Goal: Task Accomplishment & Management: Manage account settings

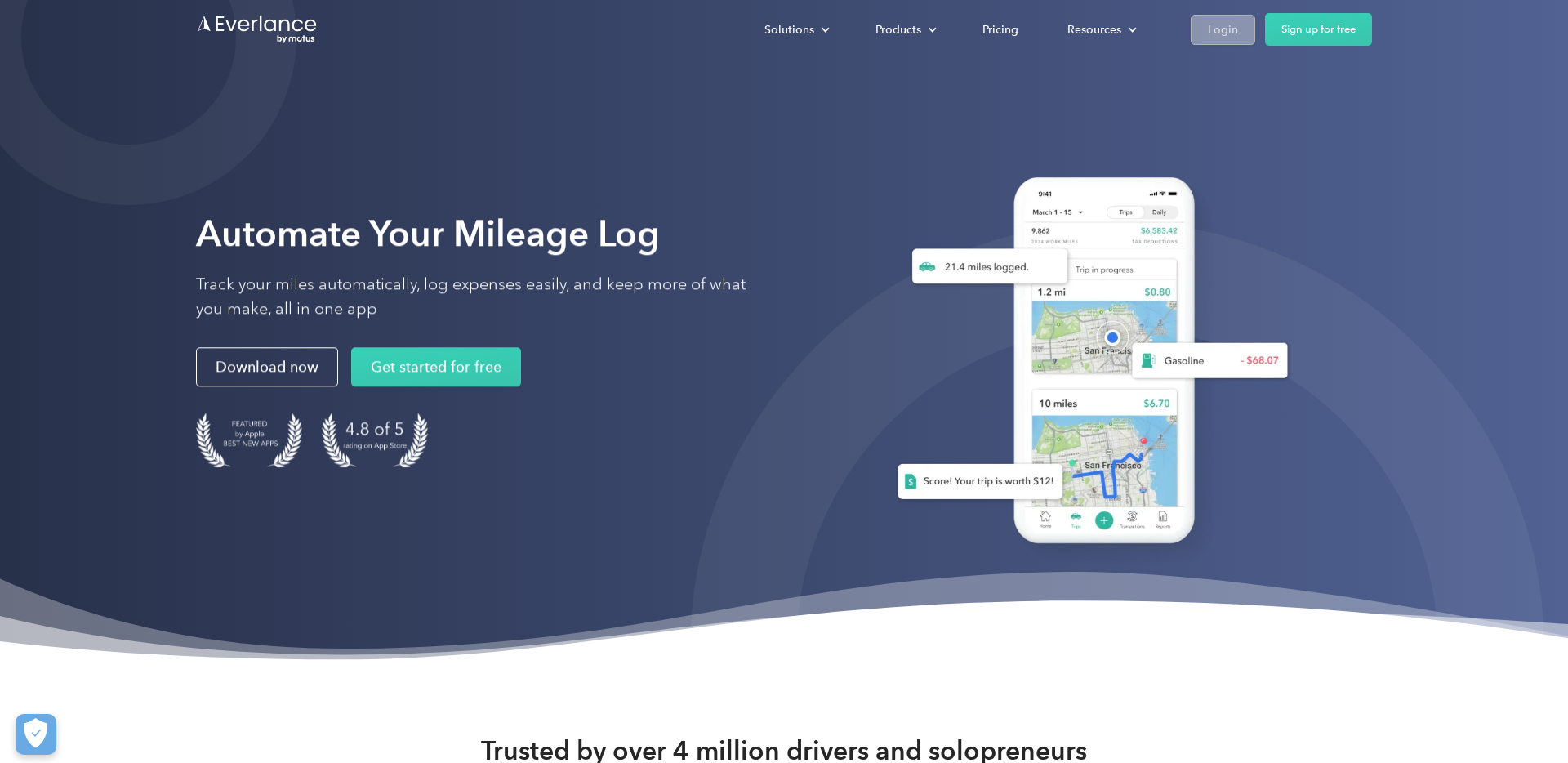
click at [1206, 15] on link "Login" at bounding box center [1223, 30] width 65 height 30
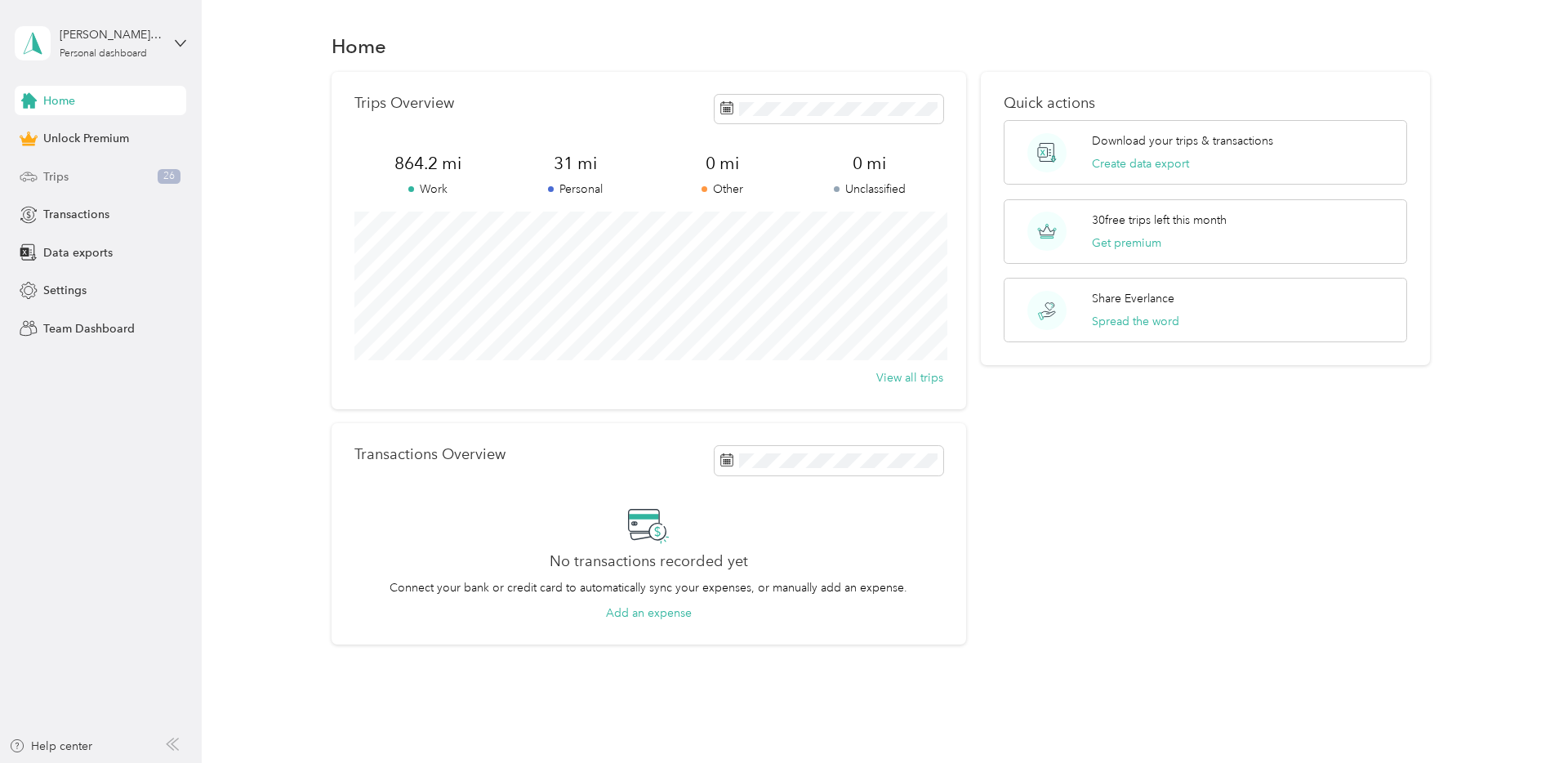
click at [49, 181] on span "Trips" at bounding box center [55, 177] width 25 height 17
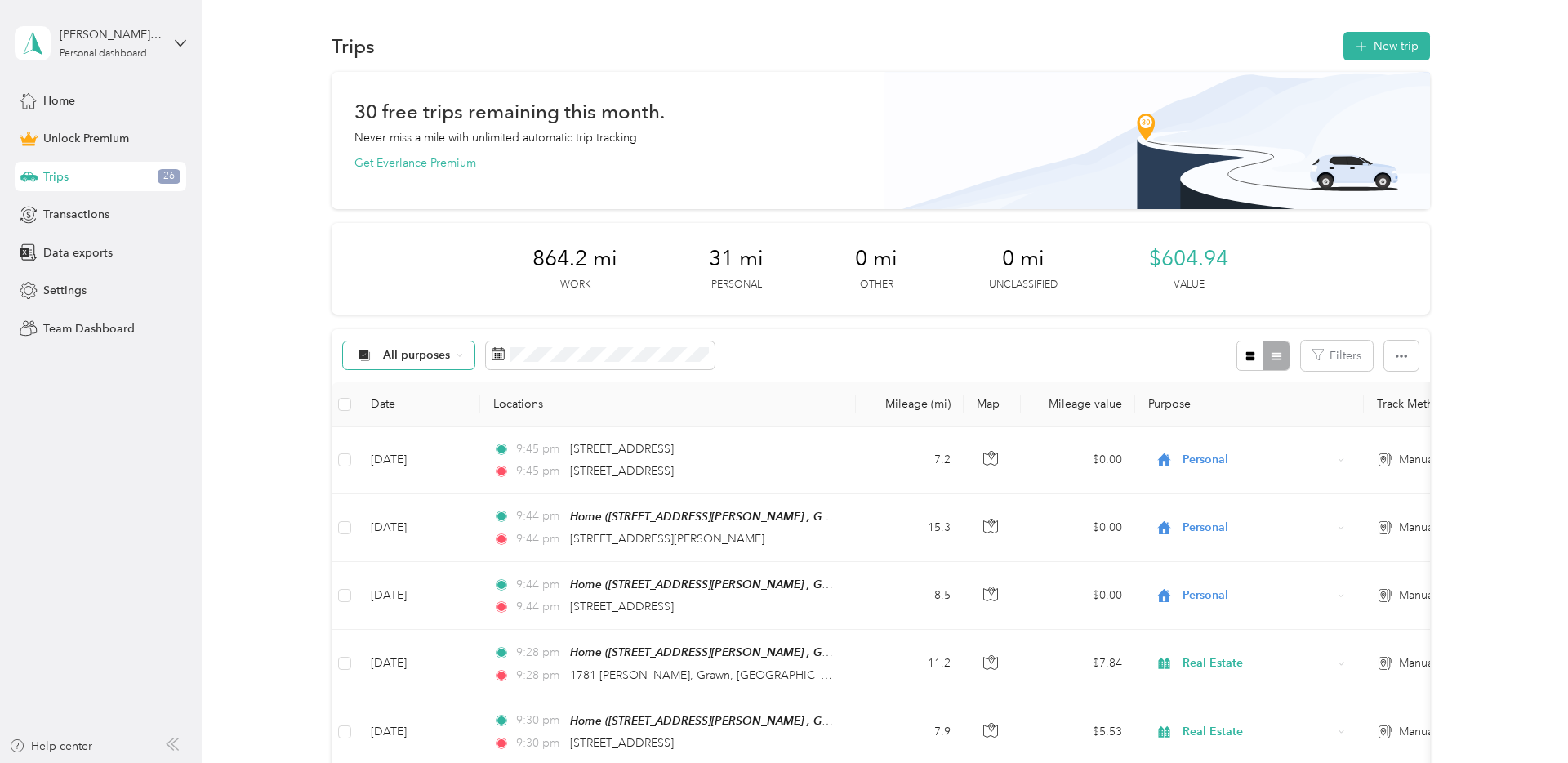
click at [414, 358] on span "All purposes" at bounding box center [417, 355] width 68 height 11
click at [421, 495] on span "Real Estate" at bounding box center [423, 499] width 79 height 17
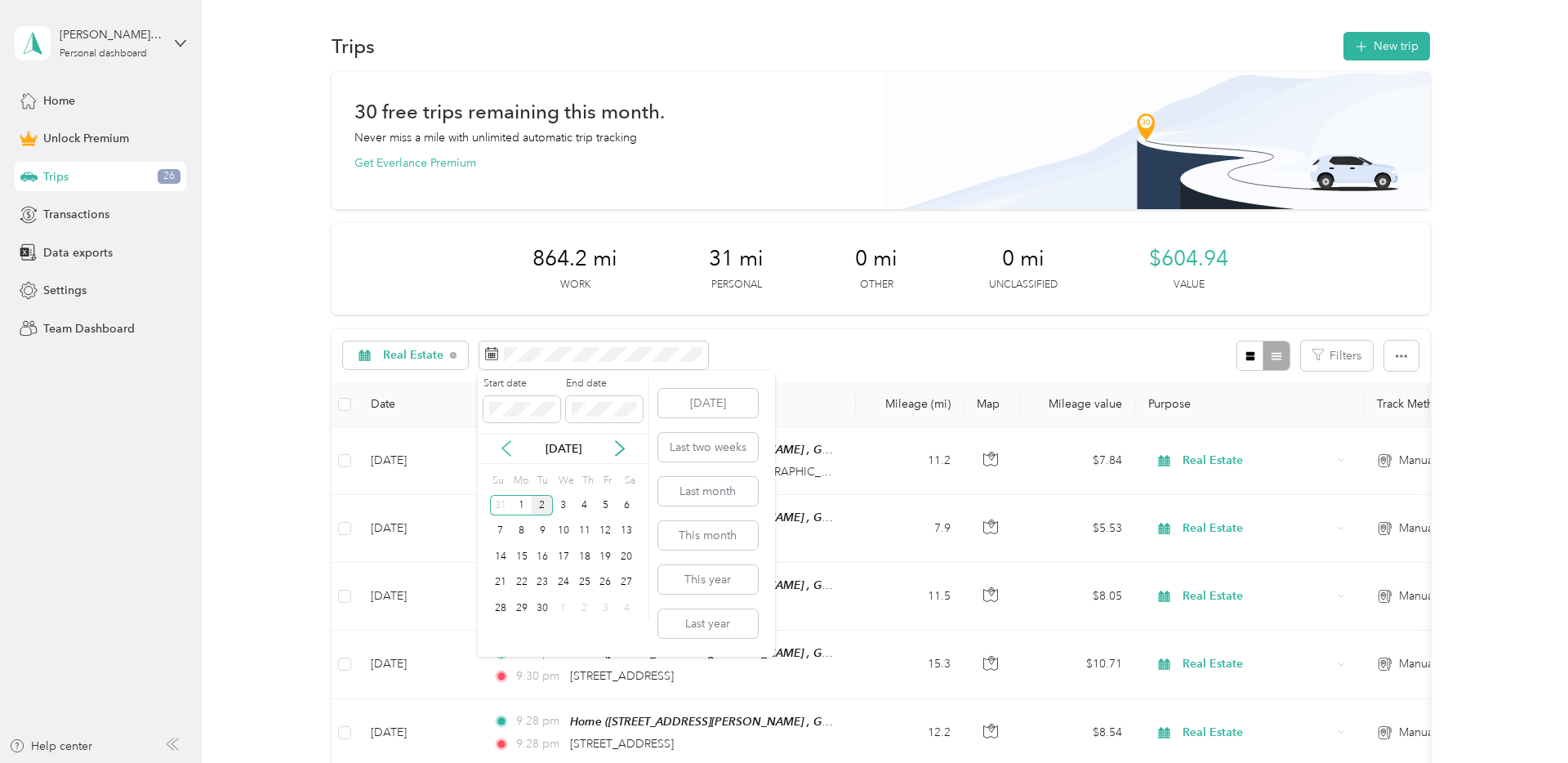
click at [509, 449] on icon at bounding box center [506, 447] width 16 height 16
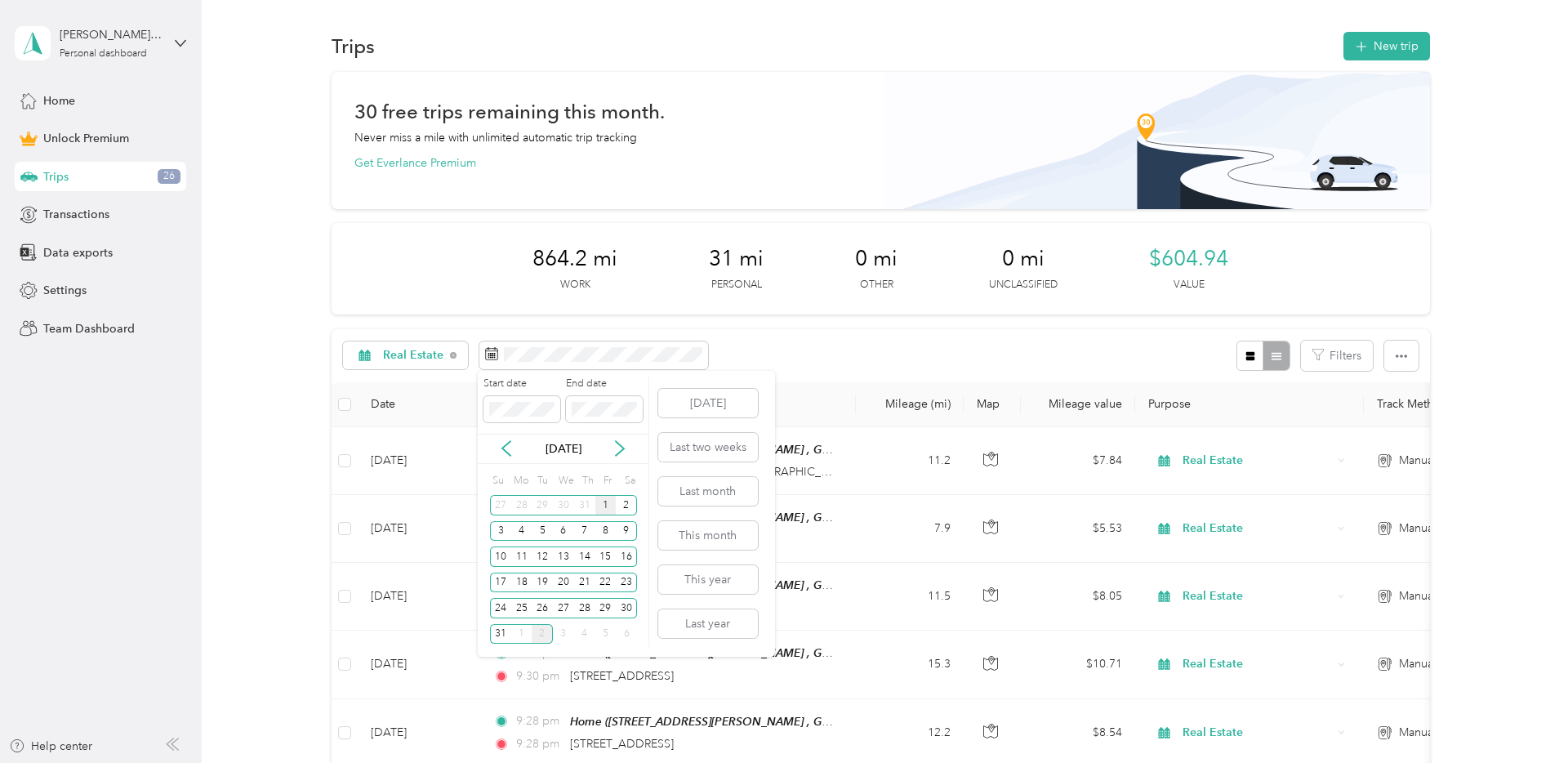
click at [607, 507] on div "1" at bounding box center [605, 506] width 22 height 21
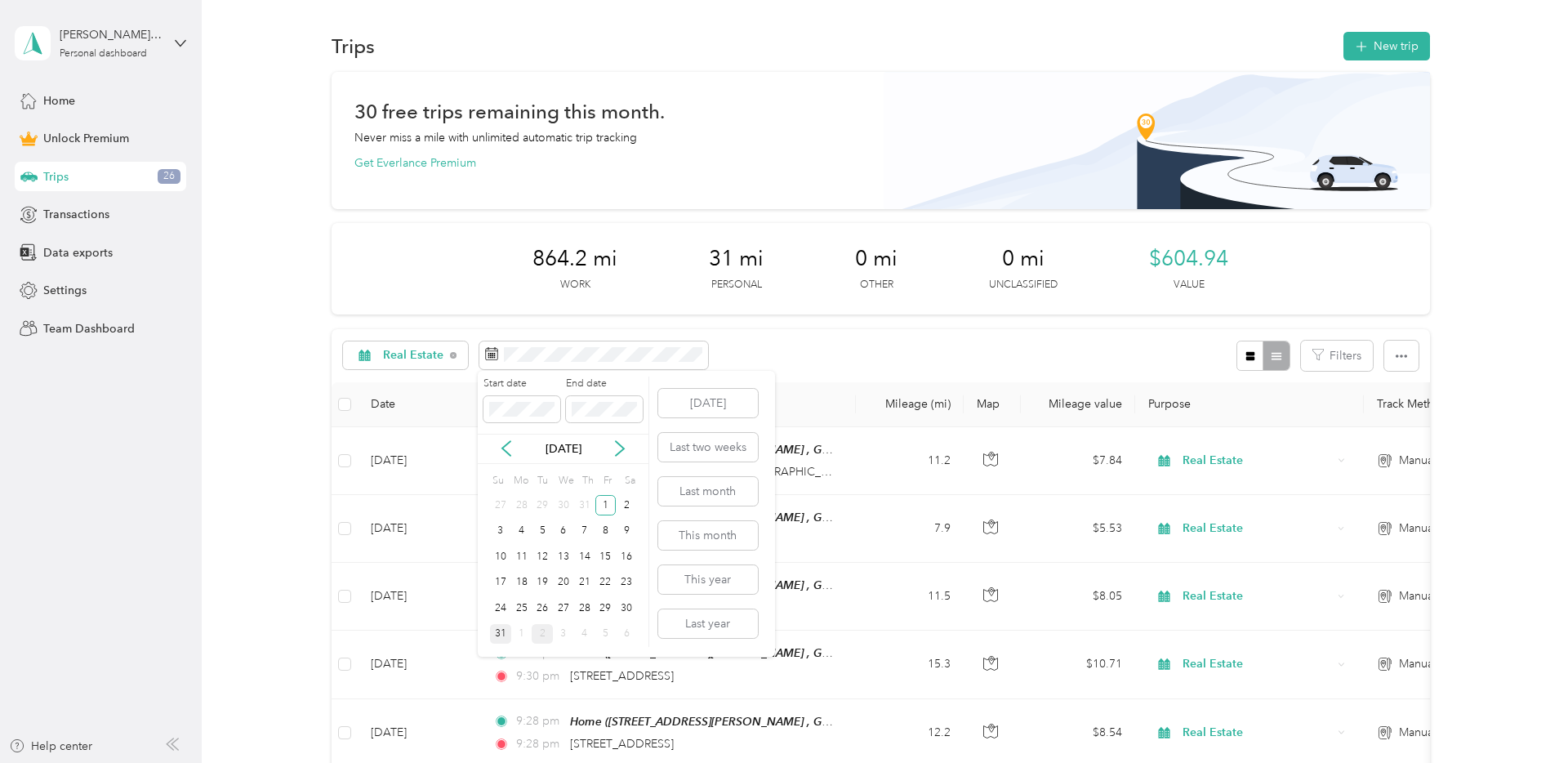
click at [499, 633] on div "31" at bounding box center [500, 634] width 22 height 21
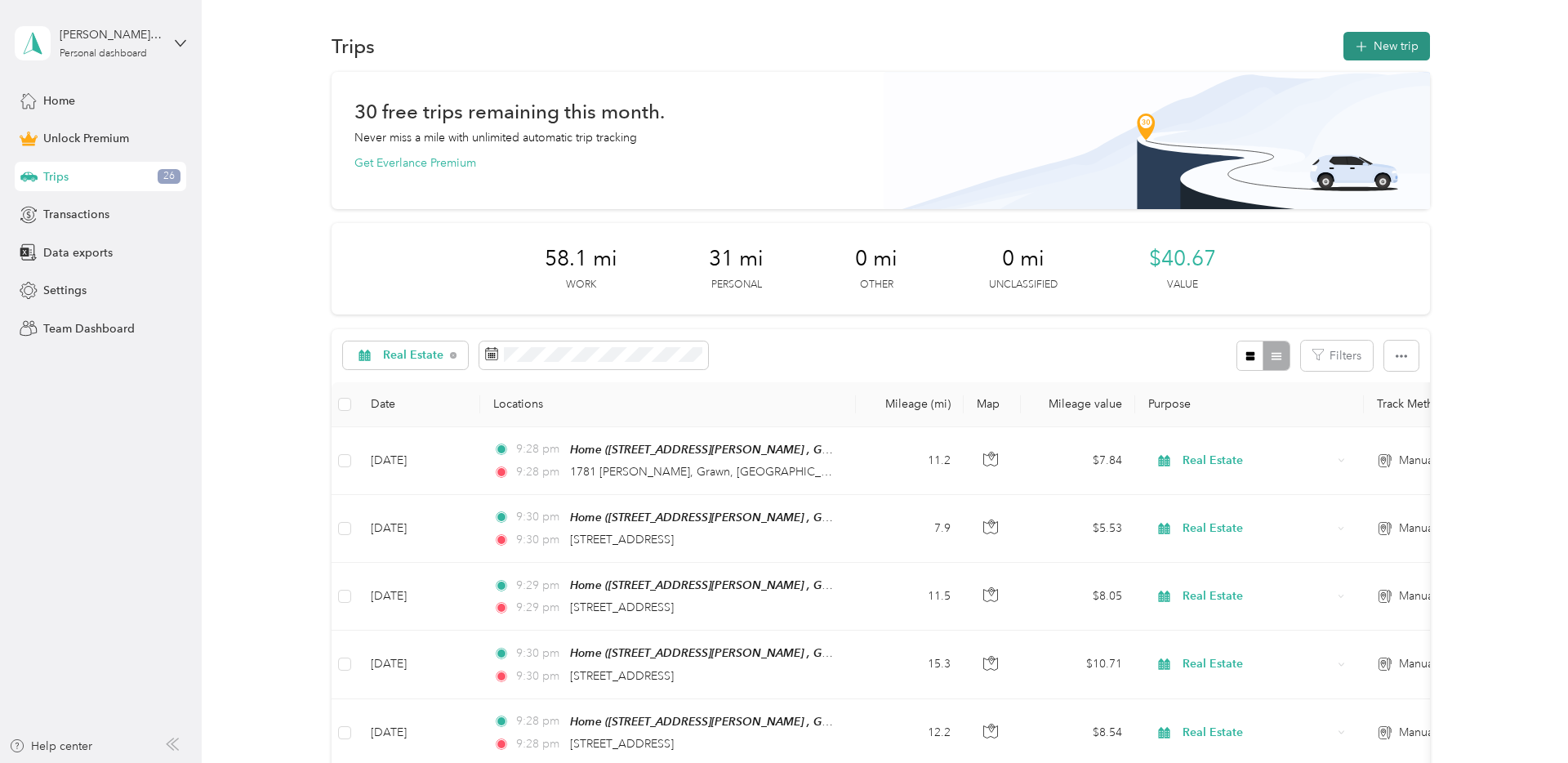
click at [1399, 61] on div "Trips New trip" at bounding box center [881, 45] width 1099 height 34
click at [1399, 48] on button "New trip" at bounding box center [1387, 46] width 86 height 28
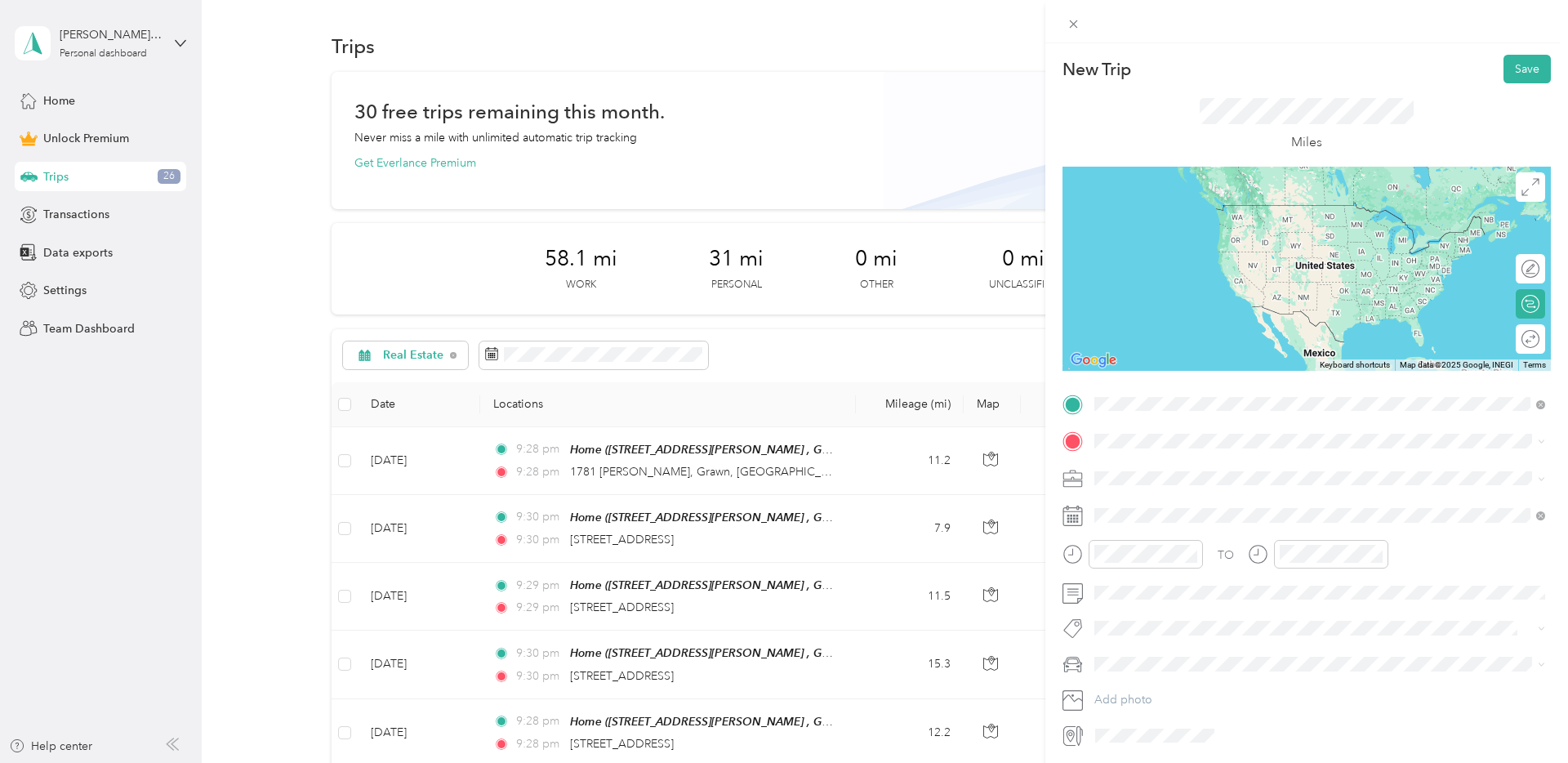
click at [1194, 478] on div "Home 4569 Kory Ln, Grawn, MI, United States , 49685, Grawn, MI, United States" at bounding box center [1332, 487] width 415 height 52
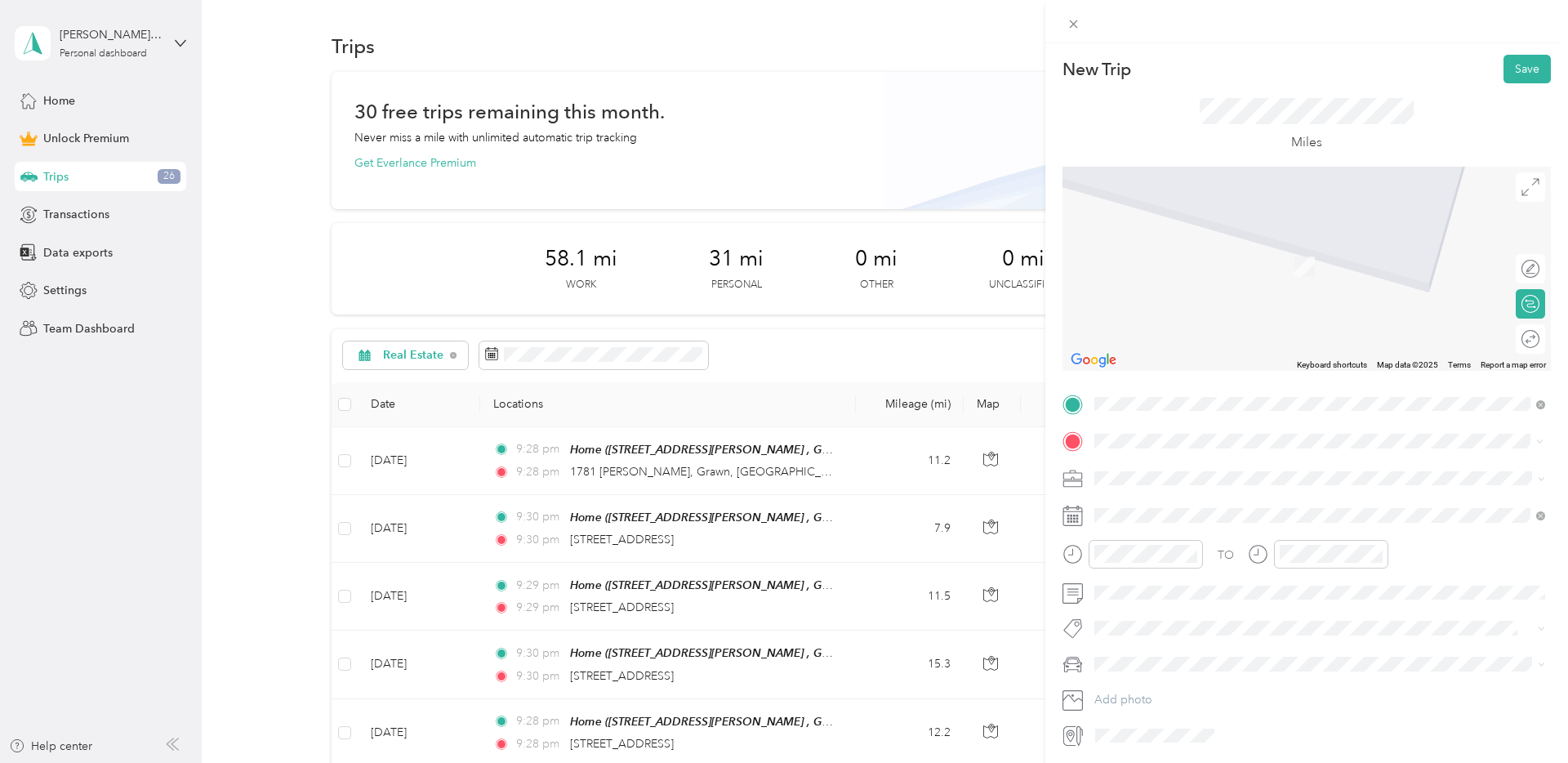
click at [1289, 507] on span "8122 Bay East Court Traverse City, Michigan 49686, United States" at bounding box center [1207, 500] width 164 height 15
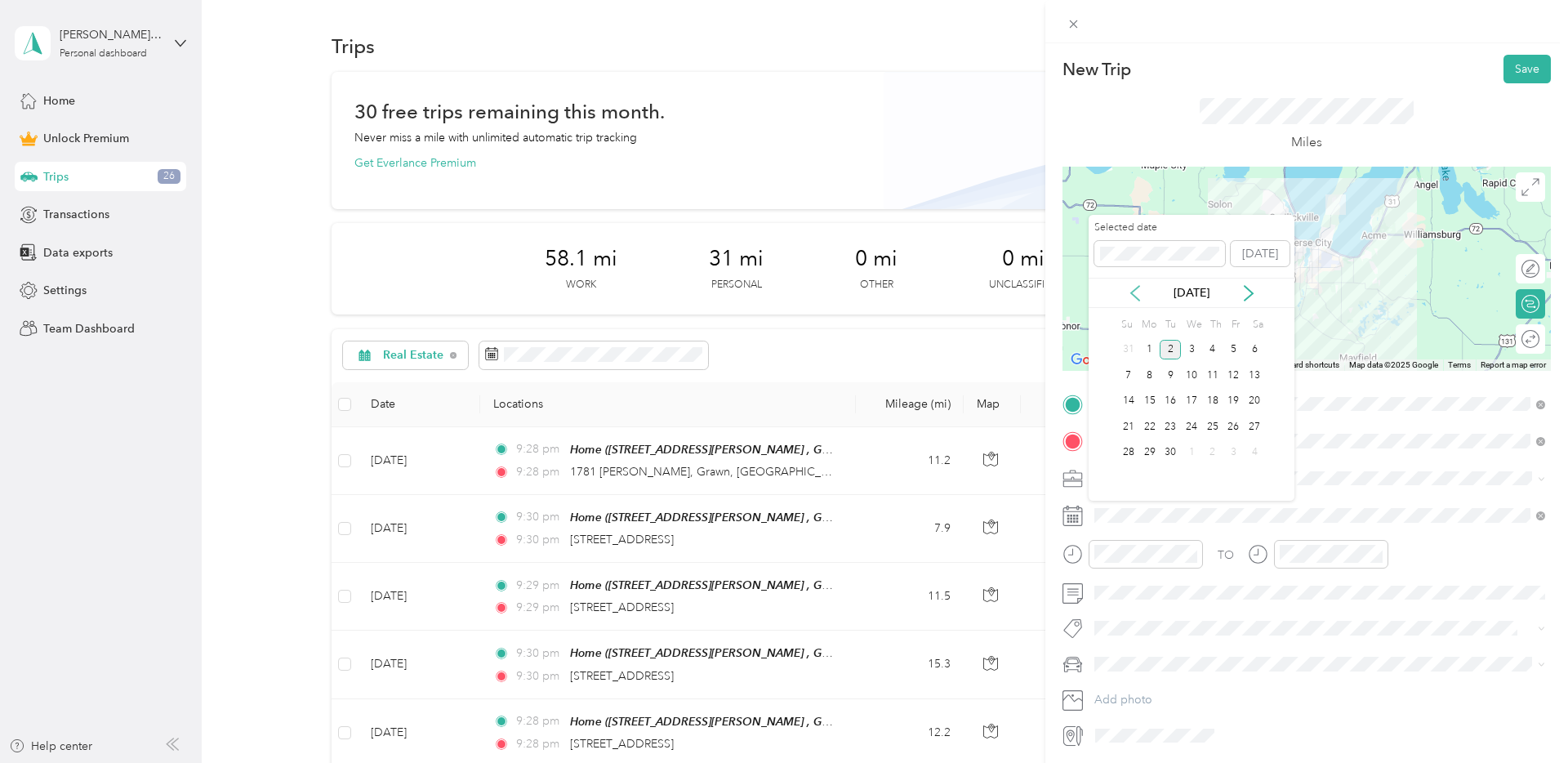
click at [1137, 292] on icon at bounding box center [1135, 292] width 16 height 16
click at [1124, 472] on div "31" at bounding box center [1129, 478] width 22 height 21
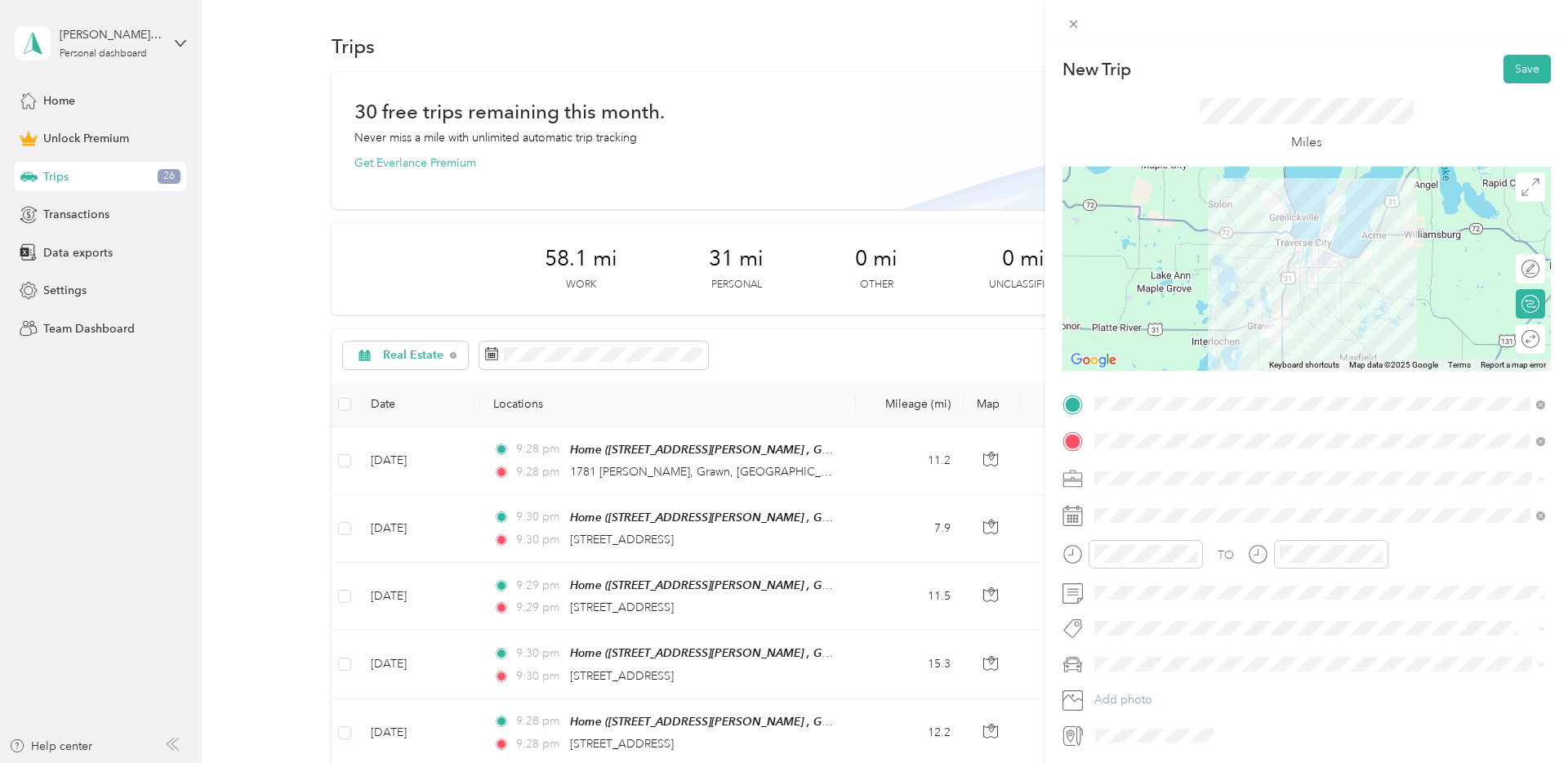
scroll to position [45, 0]
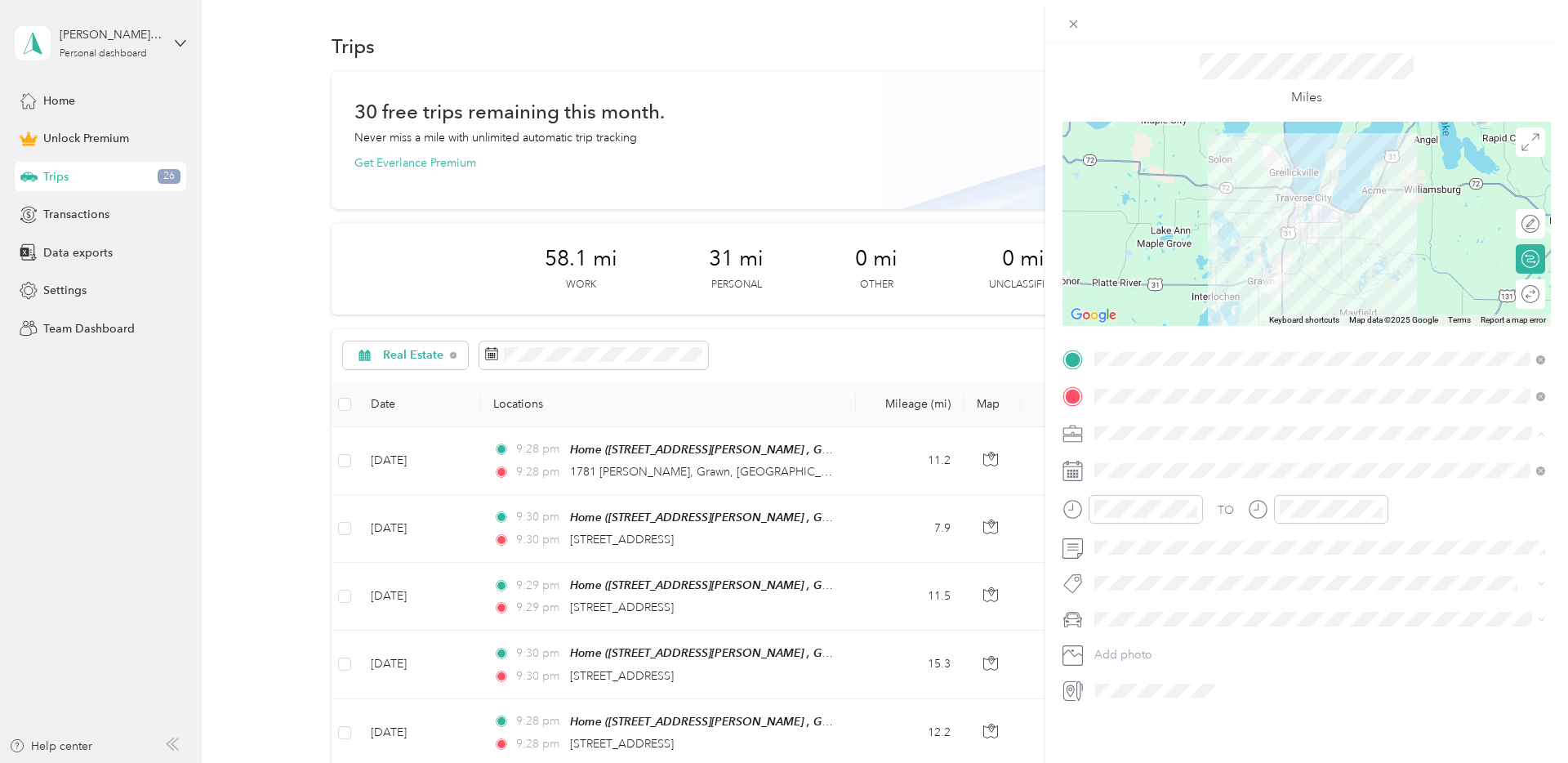
click at [1158, 510] on div "Real Estate" at bounding box center [1319, 519] width 439 height 17
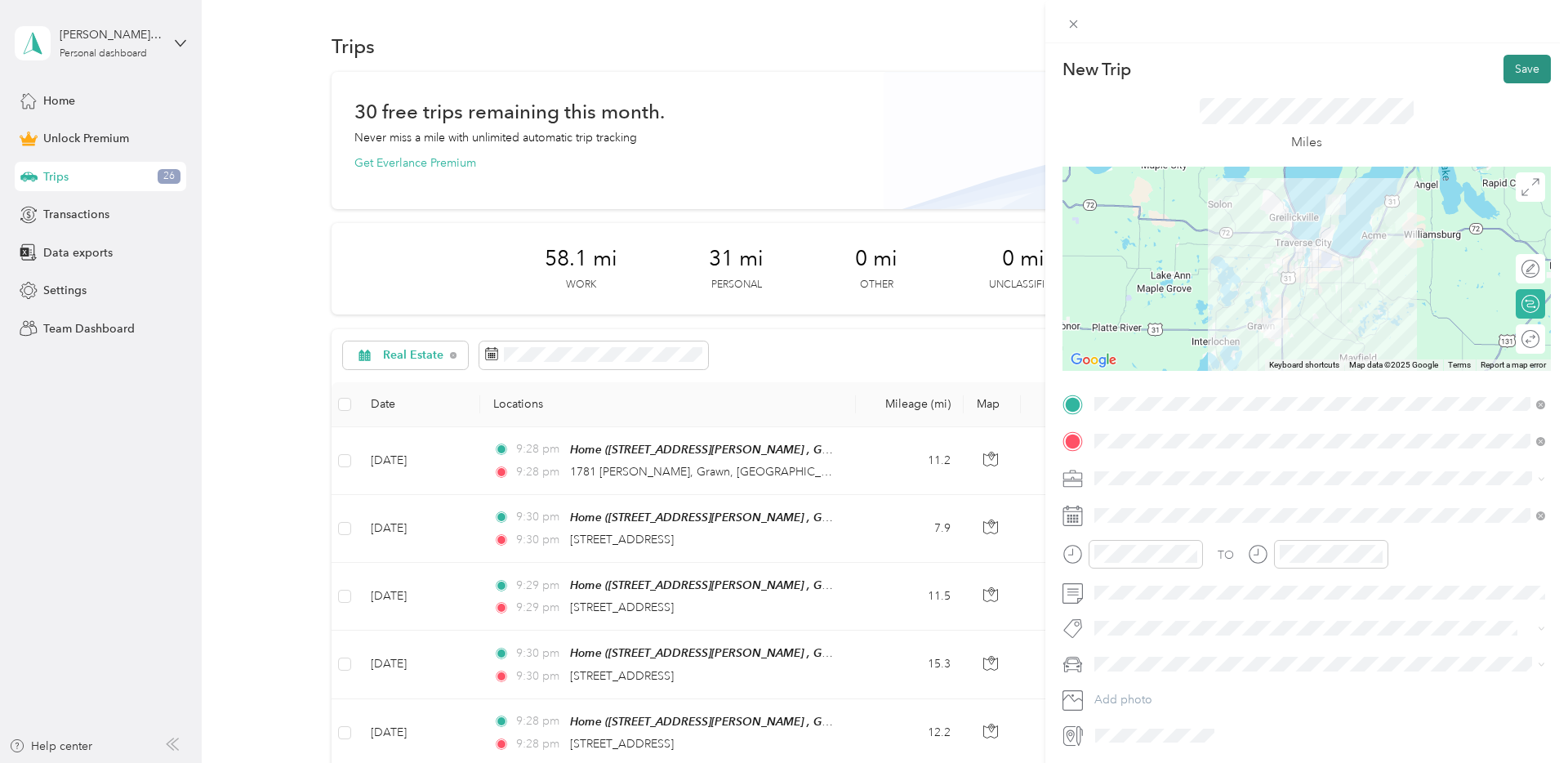
click at [1517, 68] on button "Save" at bounding box center [1528, 69] width 47 height 28
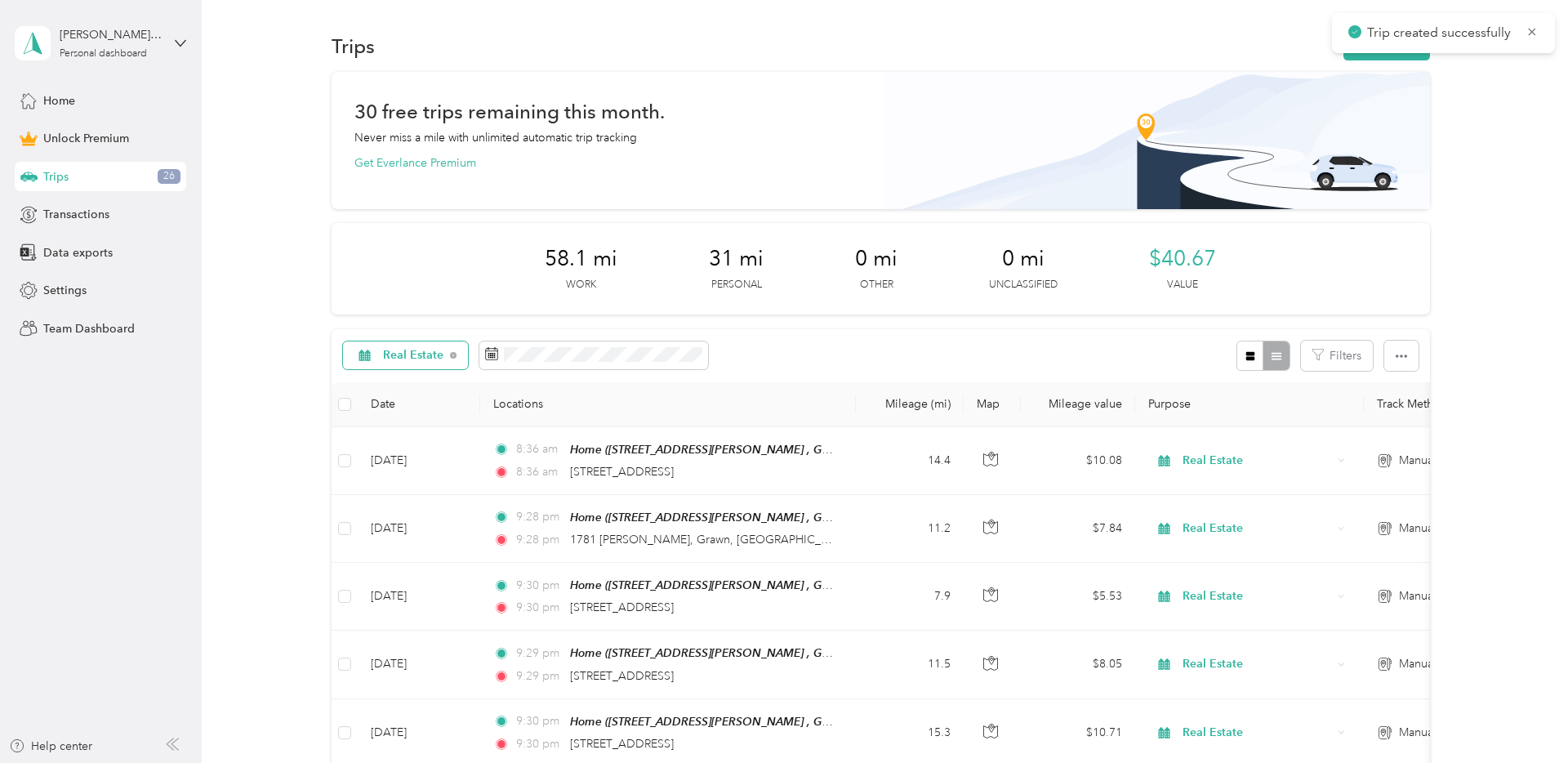
click at [384, 351] on span "Real Estate" at bounding box center [414, 355] width 61 height 11
click at [404, 391] on li "All purposes" at bounding box center [410, 384] width 133 height 28
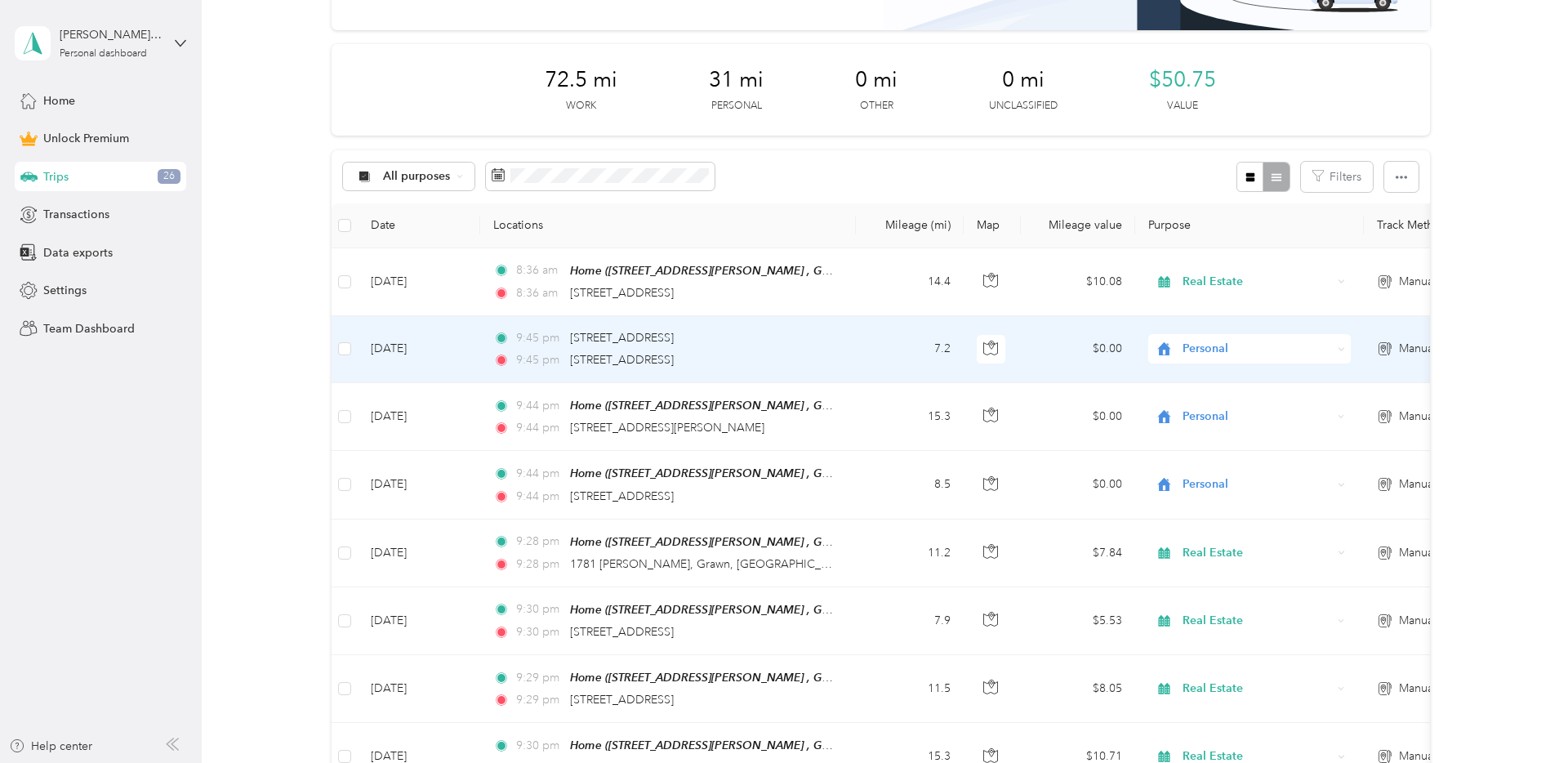
scroll to position [183, 0]
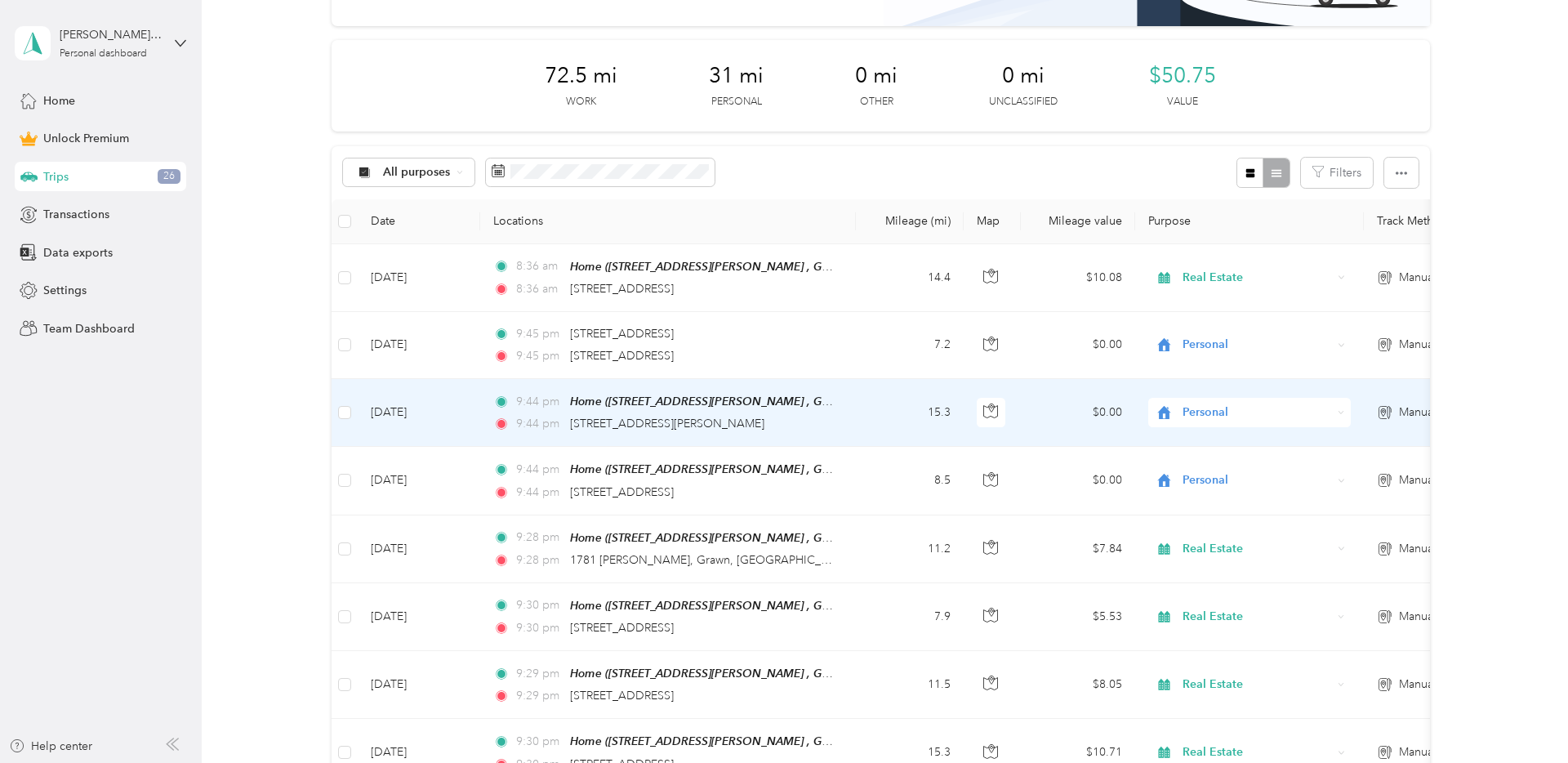
click at [1225, 403] on span "Personal" at bounding box center [1257, 412] width 149 height 18
click at [1231, 507] on li "Real Estate" at bounding box center [1250, 499] width 202 height 28
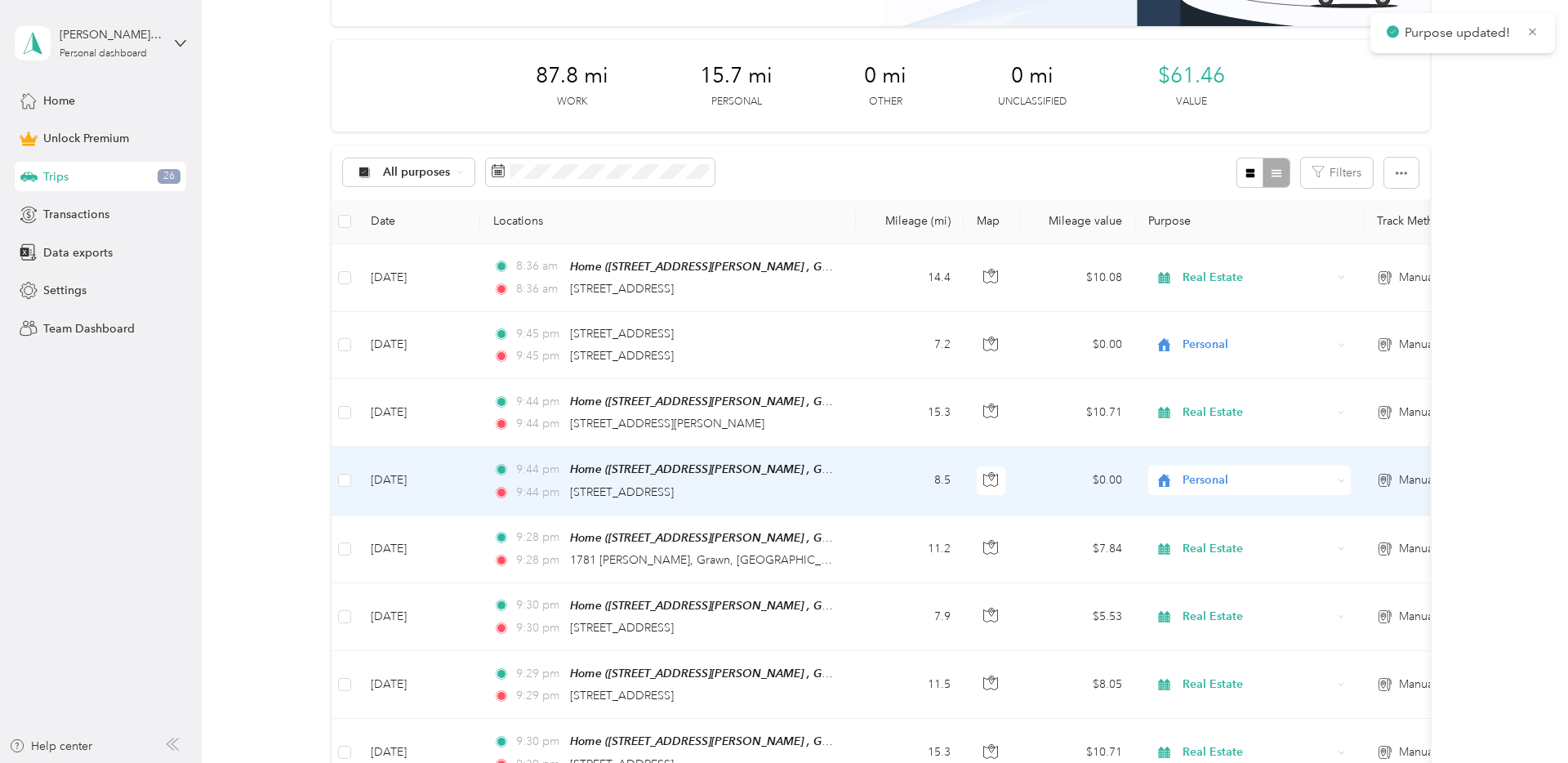
click at [1205, 480] on span "Personal" at bounding box center [1257, 479] width 149 height 18
click at [1213, 565] on span "Real Estate" at bounding box center [1264, 563] width 151 height 17
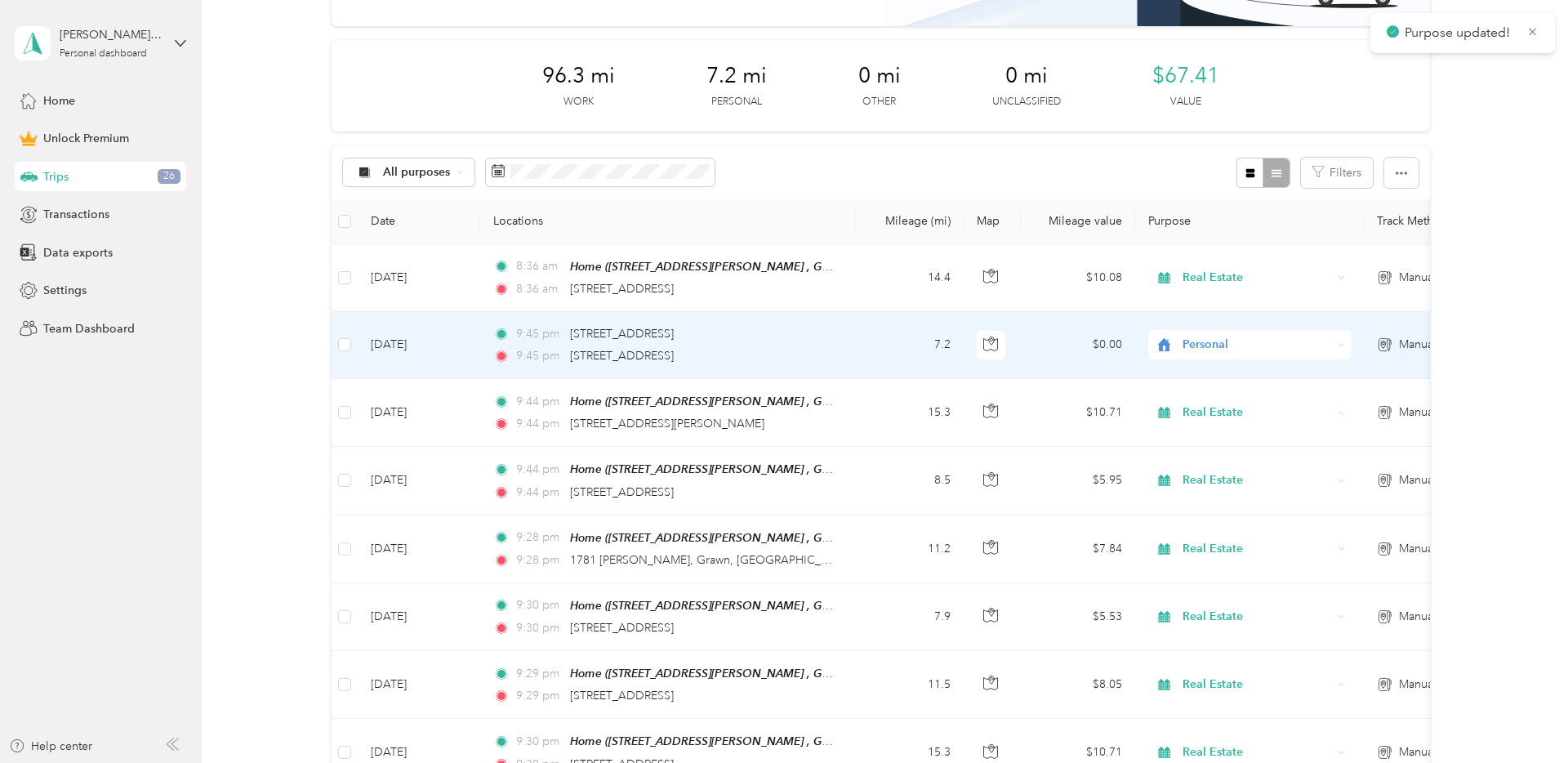
click at [1187, 344] on span "Personal" at bounding box center [1257, 344] width 149 height 18
click at [1239, 428] on span "Real Estate" at bounding box center [1264, 428] width 151 height 17
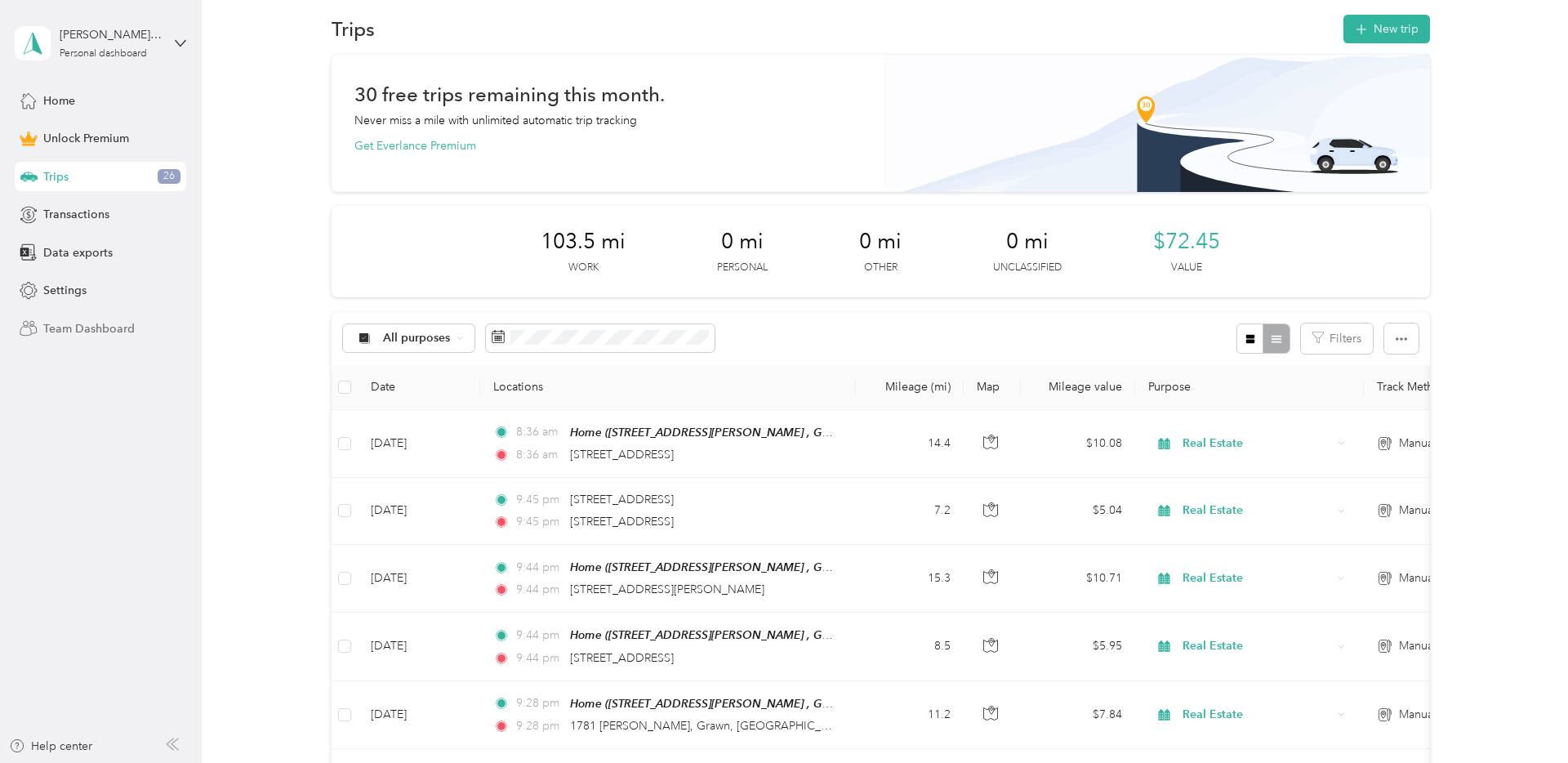
scroll to position [0, 0]
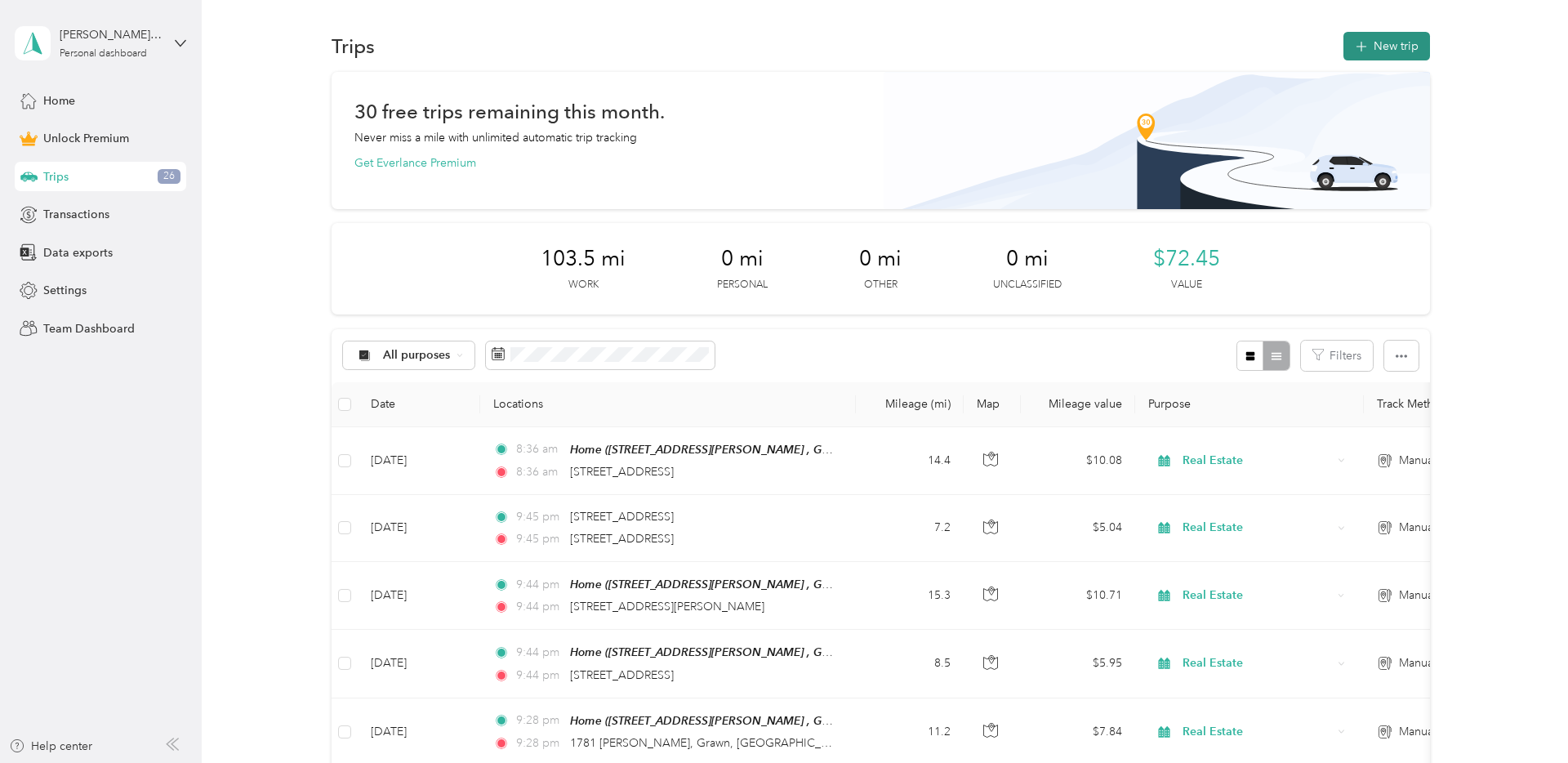
click at [1401, 50] on button "New trip" at bounding box center [1387, 46] width 86 height 28
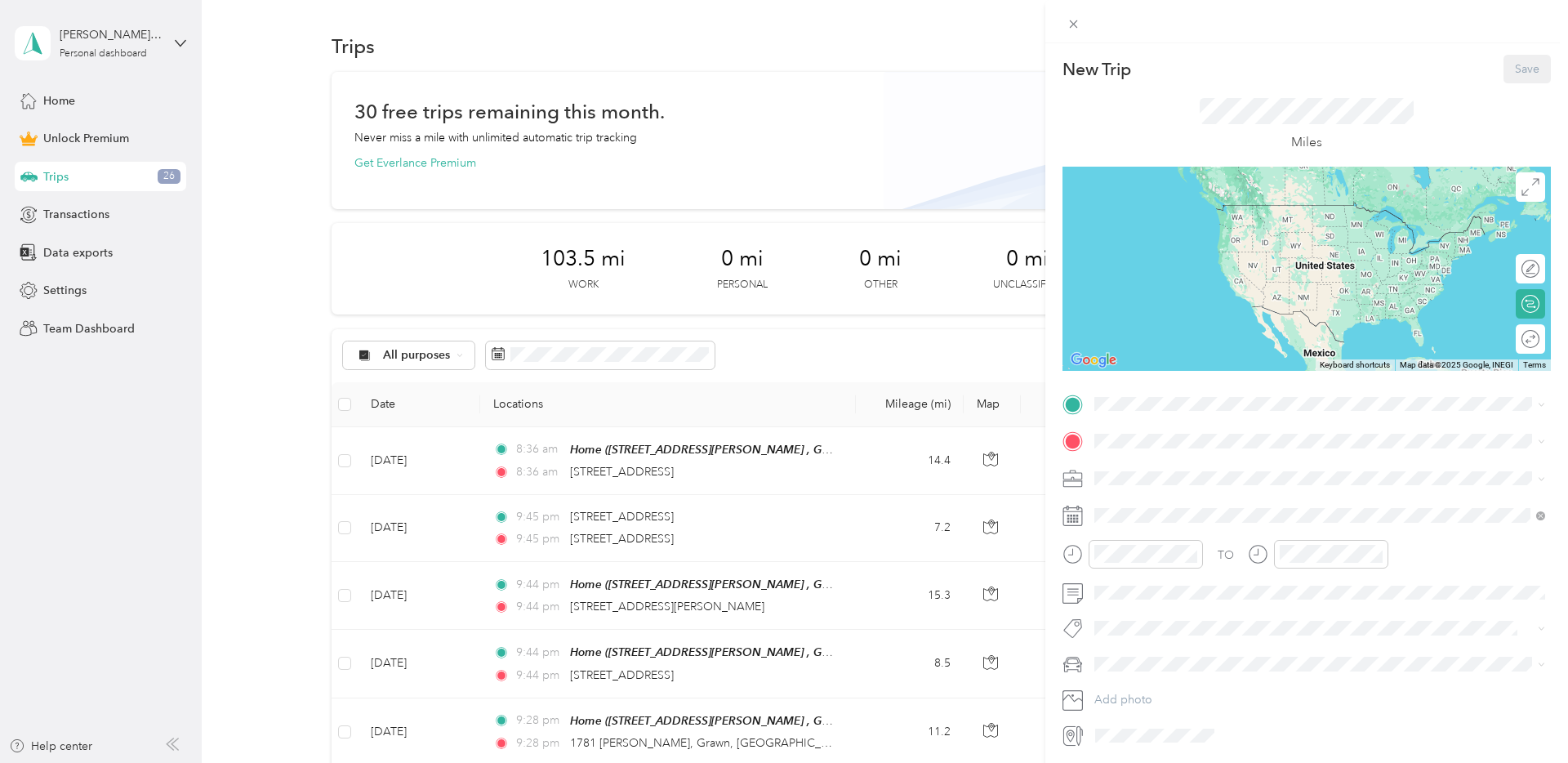
click at [1204, 489] on span "4569 Kory Ln, Grawn, MI, United States , 49685, Grawn, MI, United States" at bounding box center [1327, 493] width 404 height 31
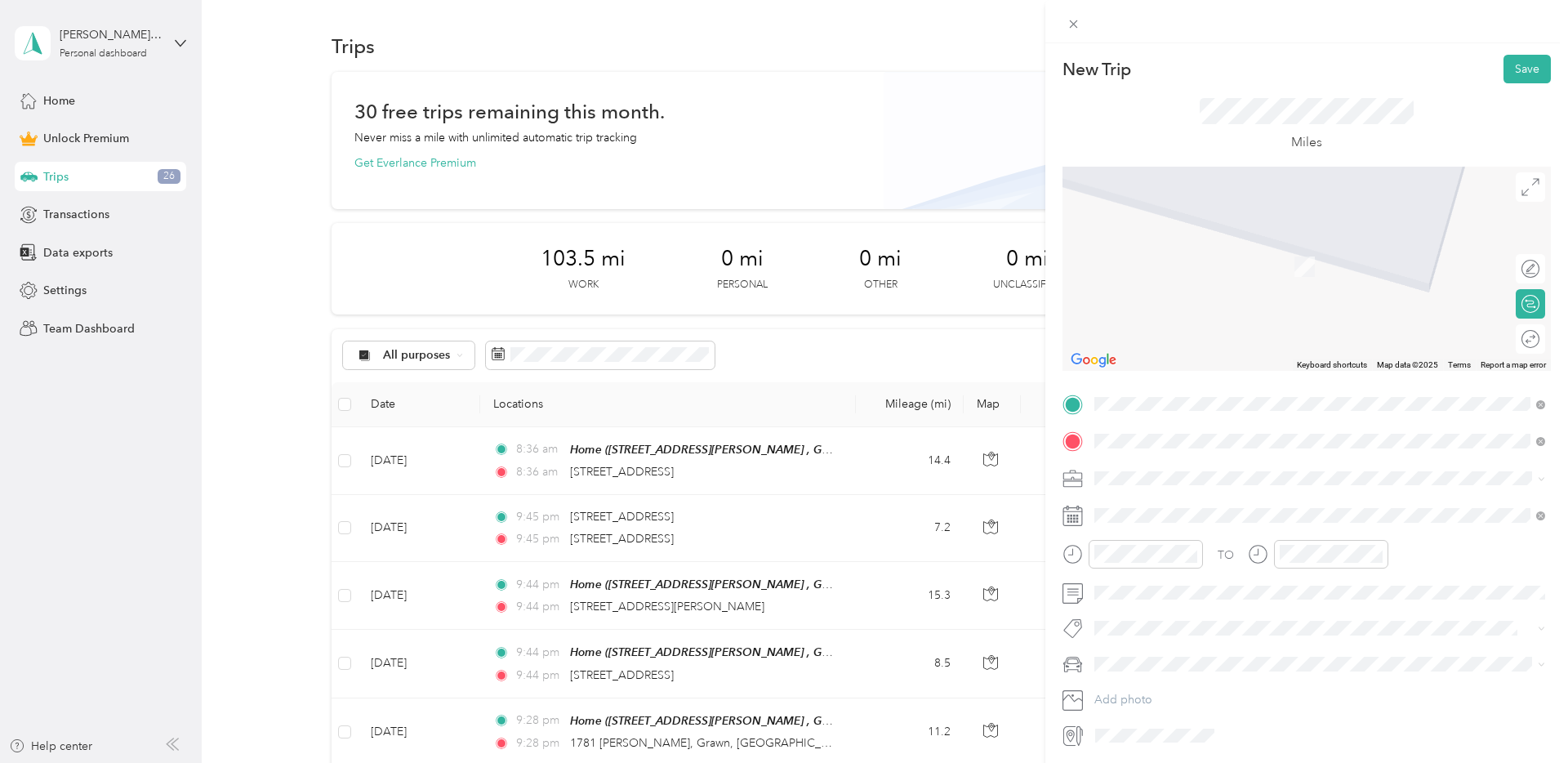
click at [1227, 507] on span "620 Elizabeth Street Fife Lake, Michigan 49633, United States" at bounding box center [1252, 500] width 254 height 15
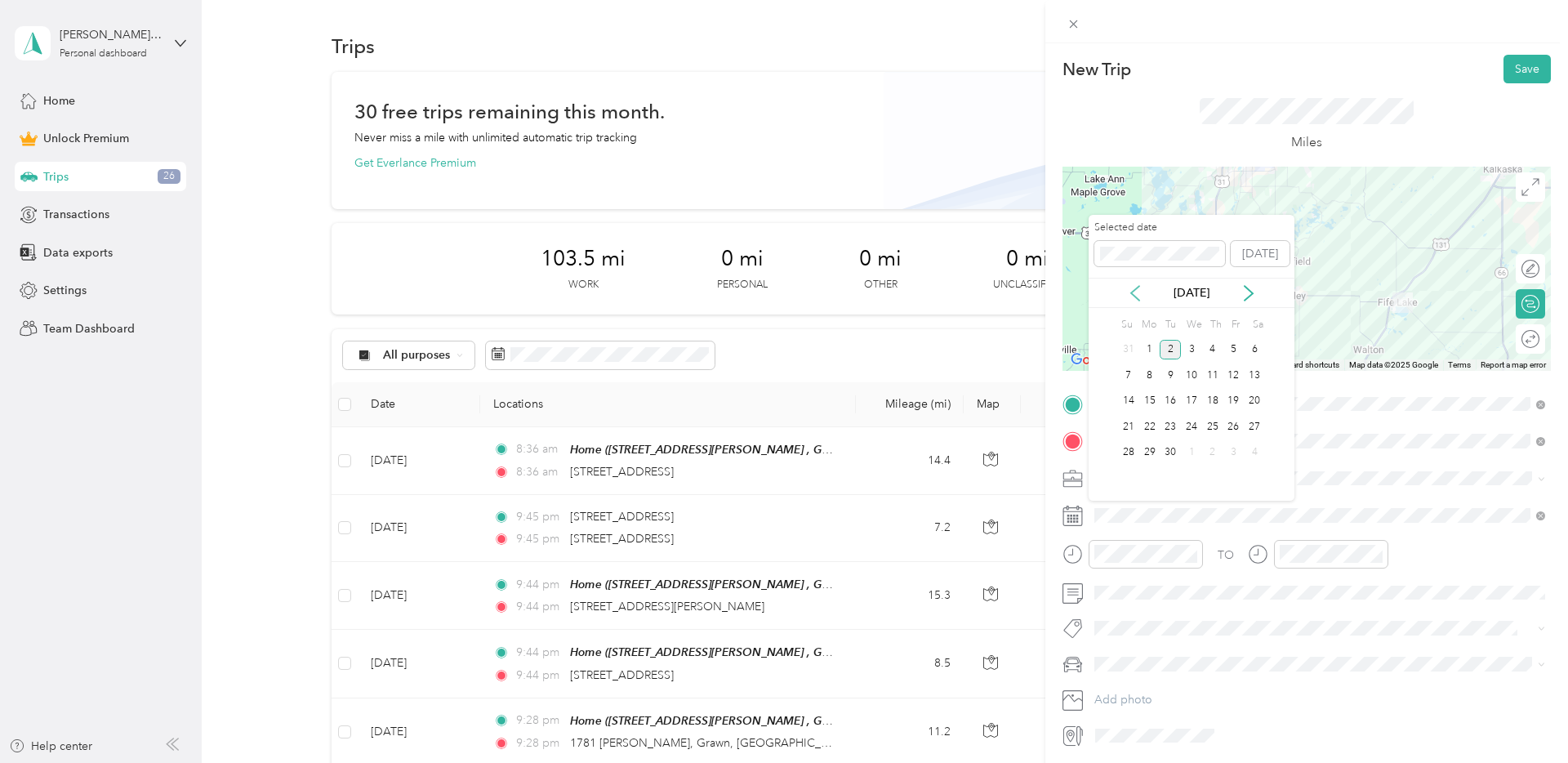
click at [1127, 294] on icon at bounding box center [1135, 292] width 16 height 16
click at [1231, 441] on div "29" at bounding box center [1234, 452] width 22 height 26
click at [1233, 449] on div "29" at bounding box center [1234, 453] width 22 height 21
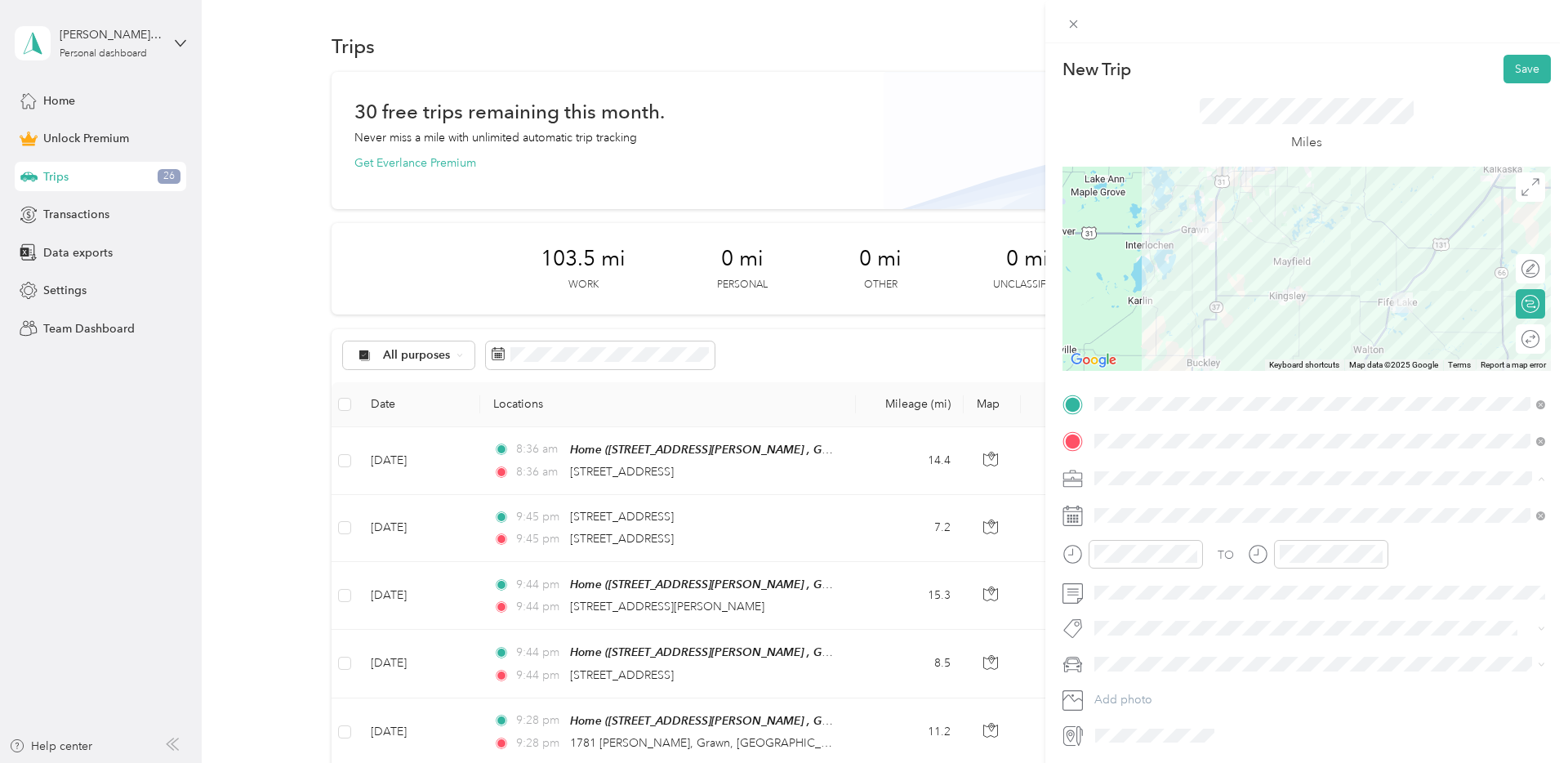
click at [1140, 558] on span "Real Estate" at bounding box center [1127, 564] width 55 height 14
click at [1530, 339] on div at bounding box center [1522, 339] width 34 height 17
click at [1517, 65] on button "Save" at bounding box center [1528, 69] width 47 height 28
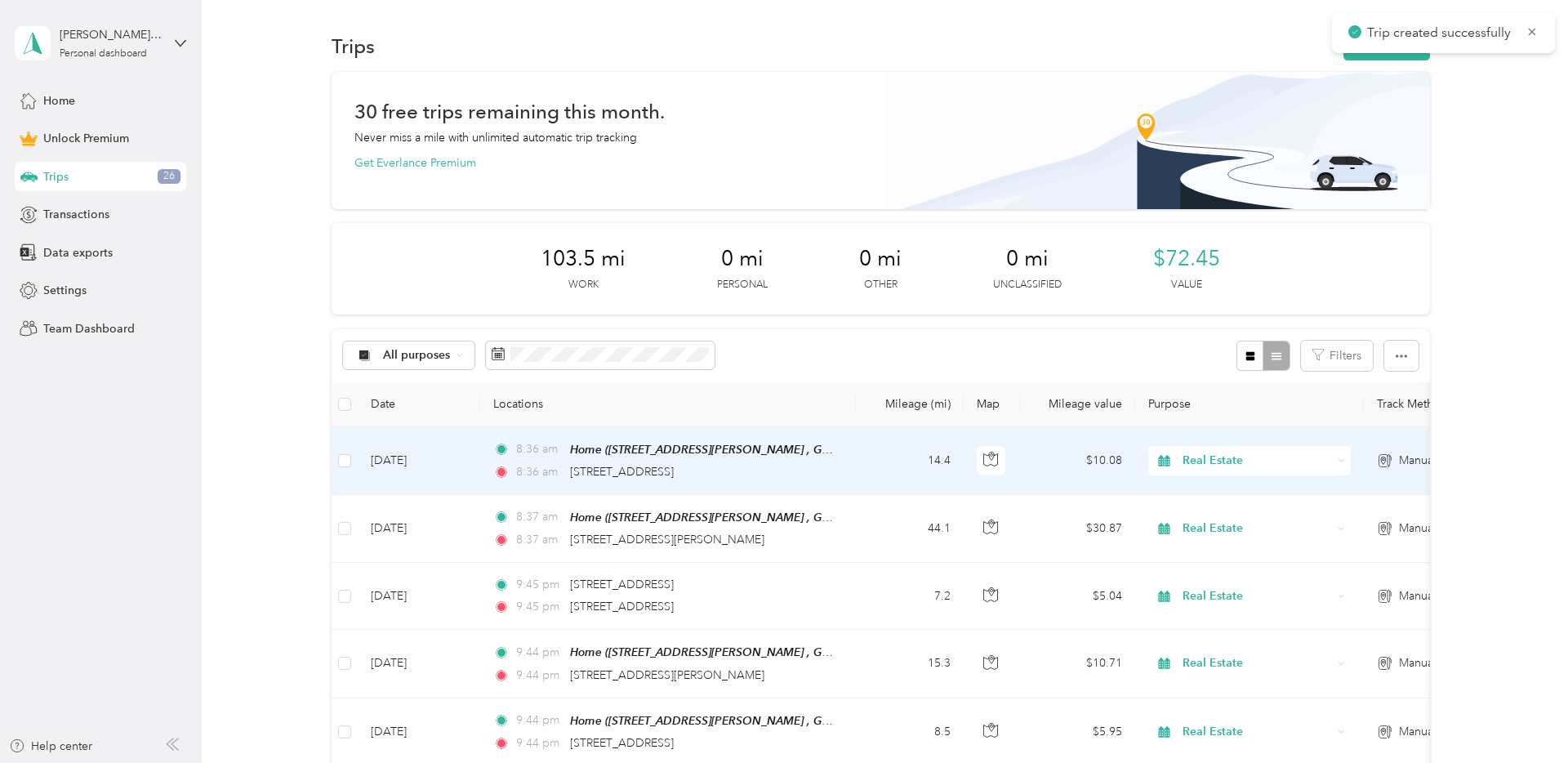
click at [881, 451] on td "14.4" at bounding box center [910, 460] width 108 height 68
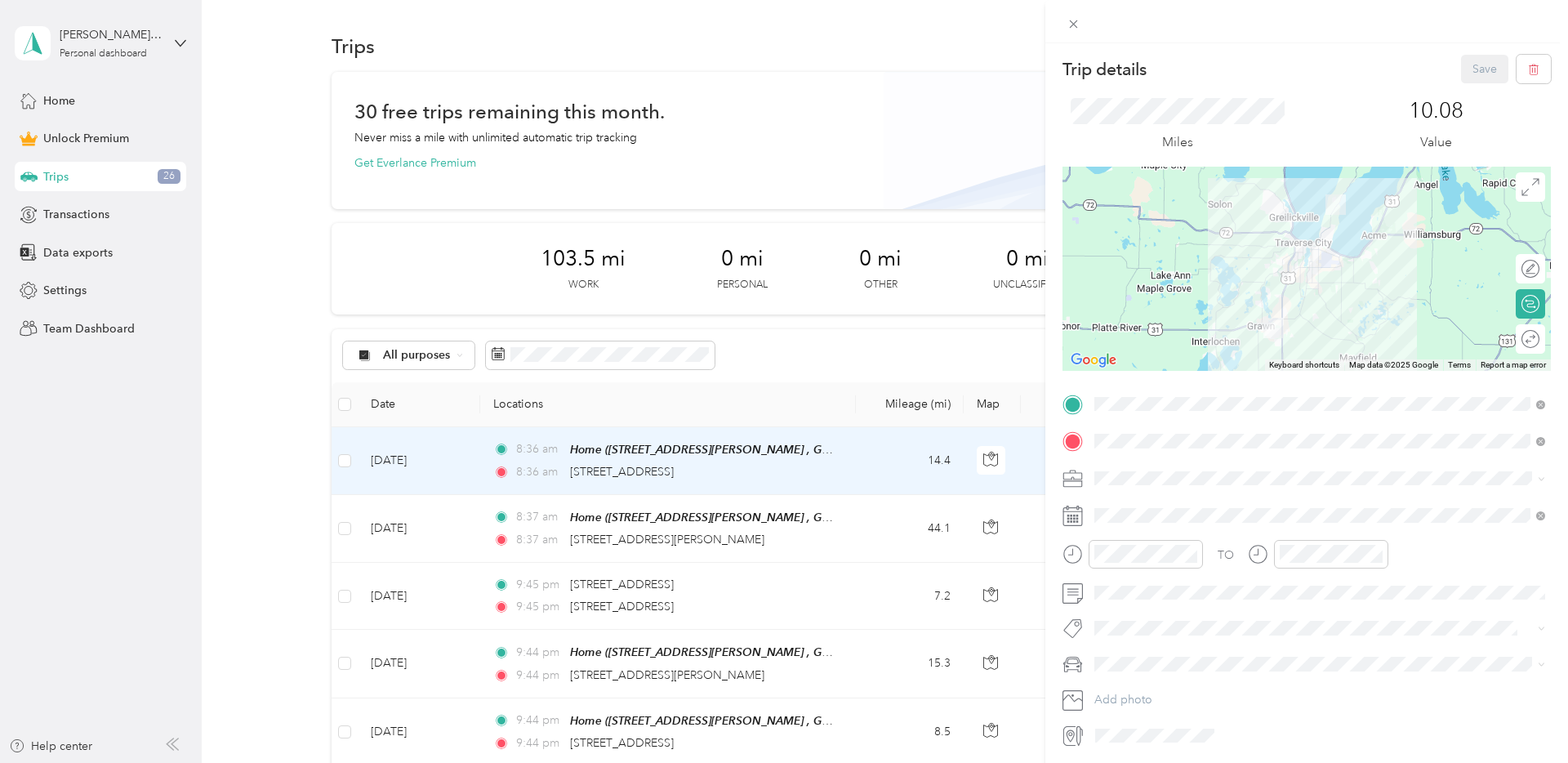
click at [1529, 344] on div "Round trip" at bounding box center [1530, 338] width 29 height 29
click at [1511, 339] on div at bounding box center [1514, 339] width 15 height 15
click at [1493, 66] on button "Save" at bounding box center [1484, 69] width 47 height 28
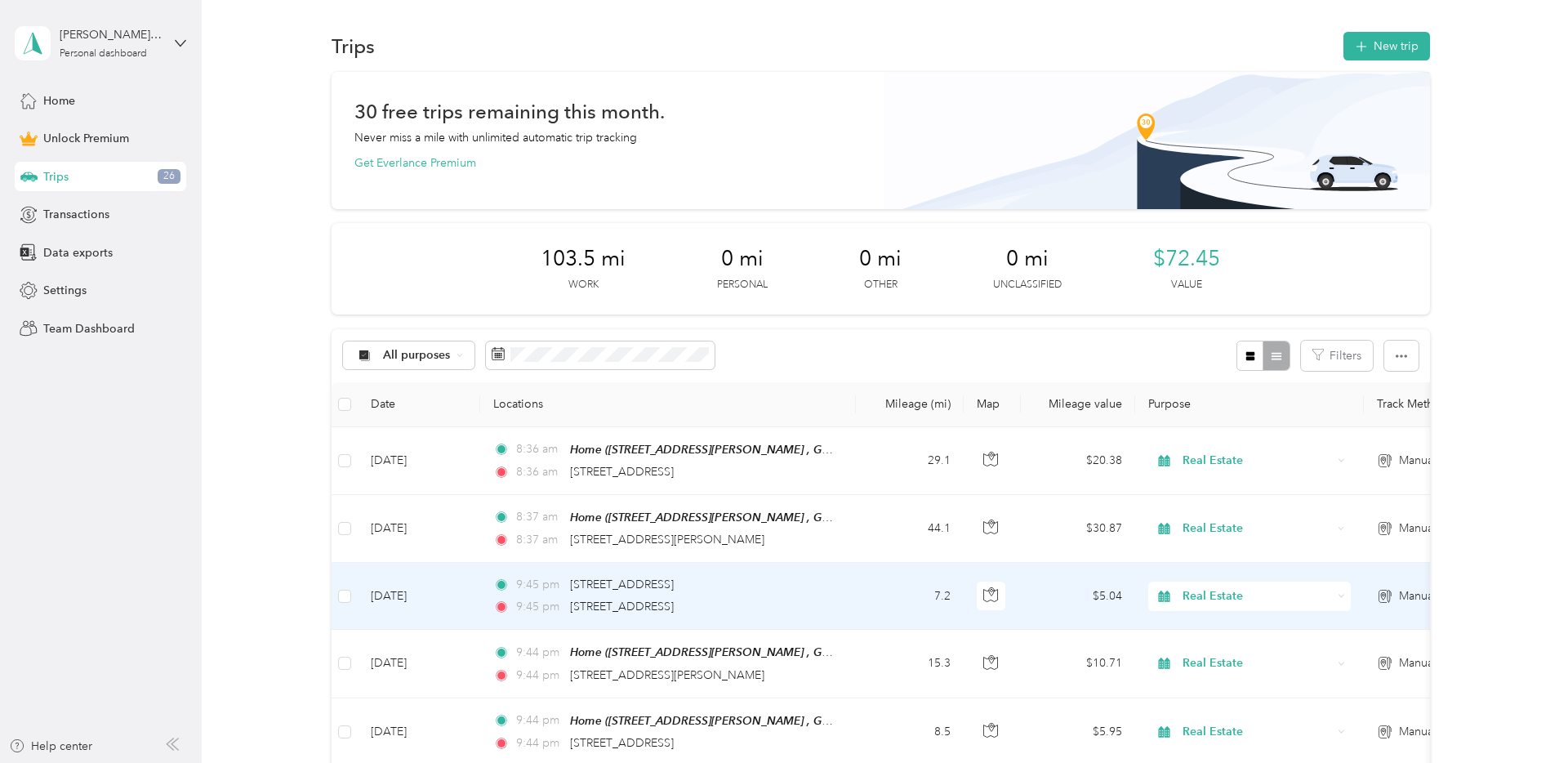
click at [792, 600] on div "9:45 pm 9200 North Long Lake Road, Traverse City" at bounding box center [665, 606] width 343 height 18
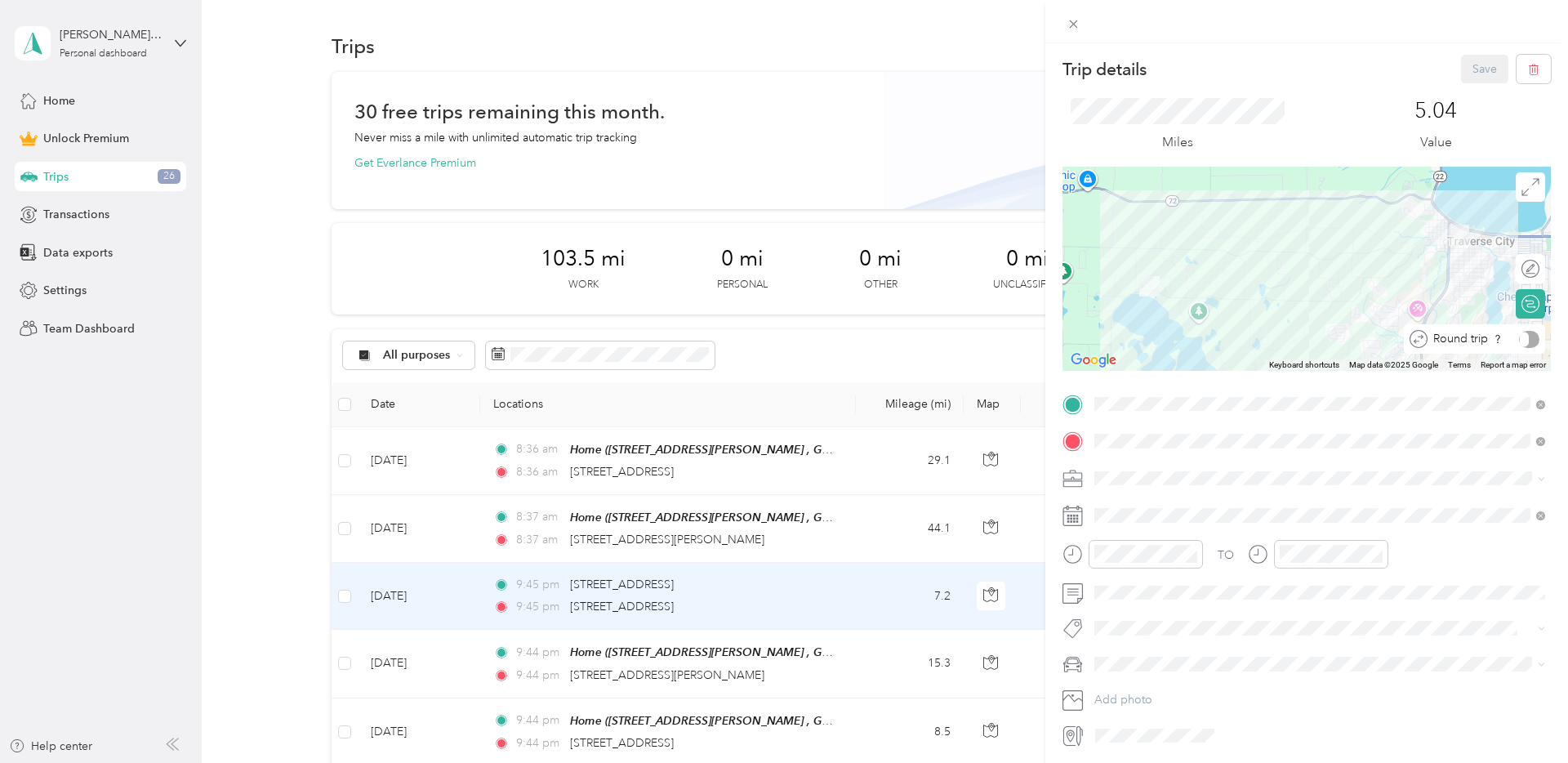
click at [1528, 339] on div at bounding box center [1529, 339] width 21 height 17
click at [1483, 73] on button "Save" at bounding box center [1484, 69] width 47 height 28
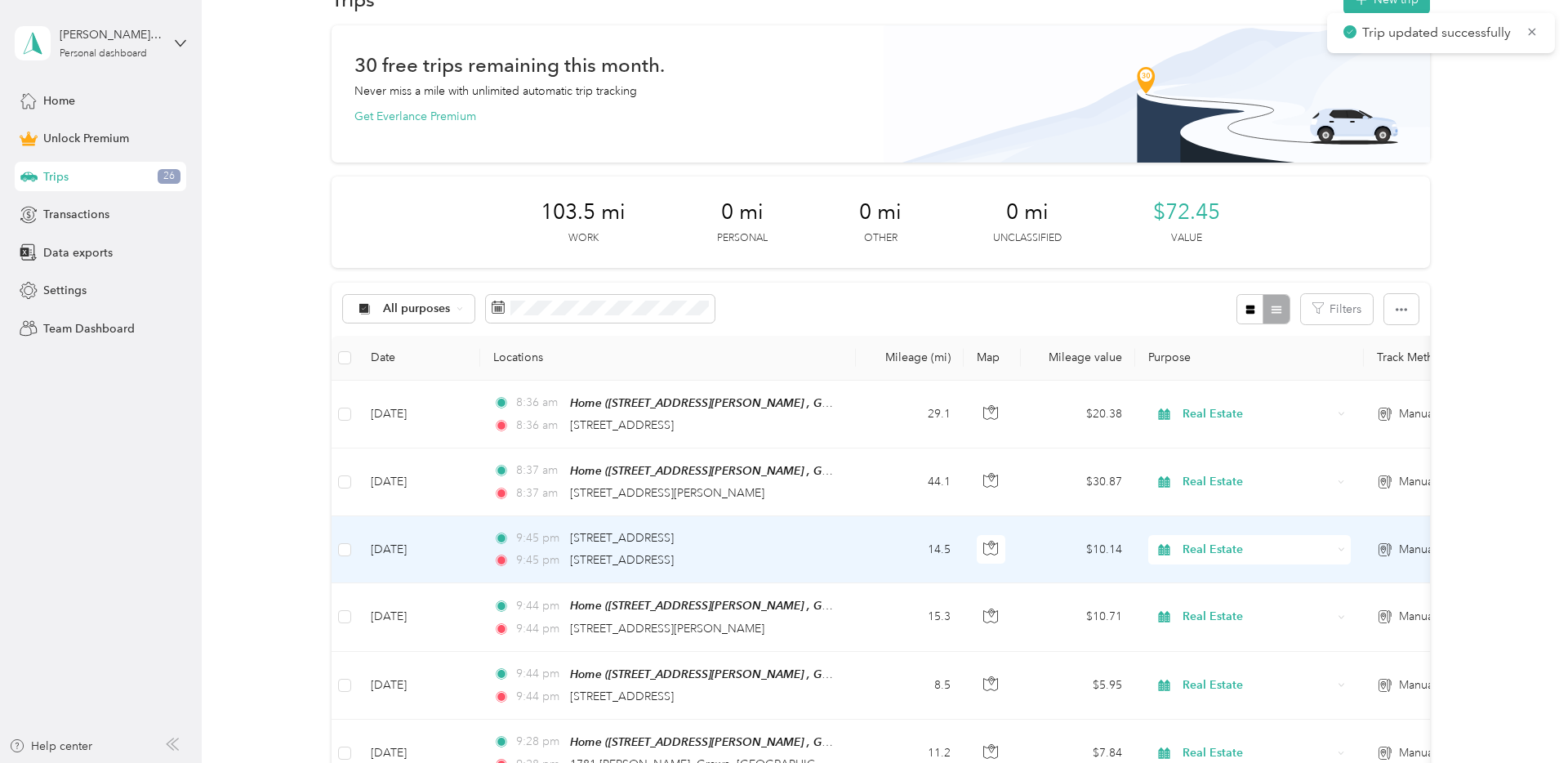
scroll to position [53, 0]
